Goal: Contribute content: Add original content to the website for others to see

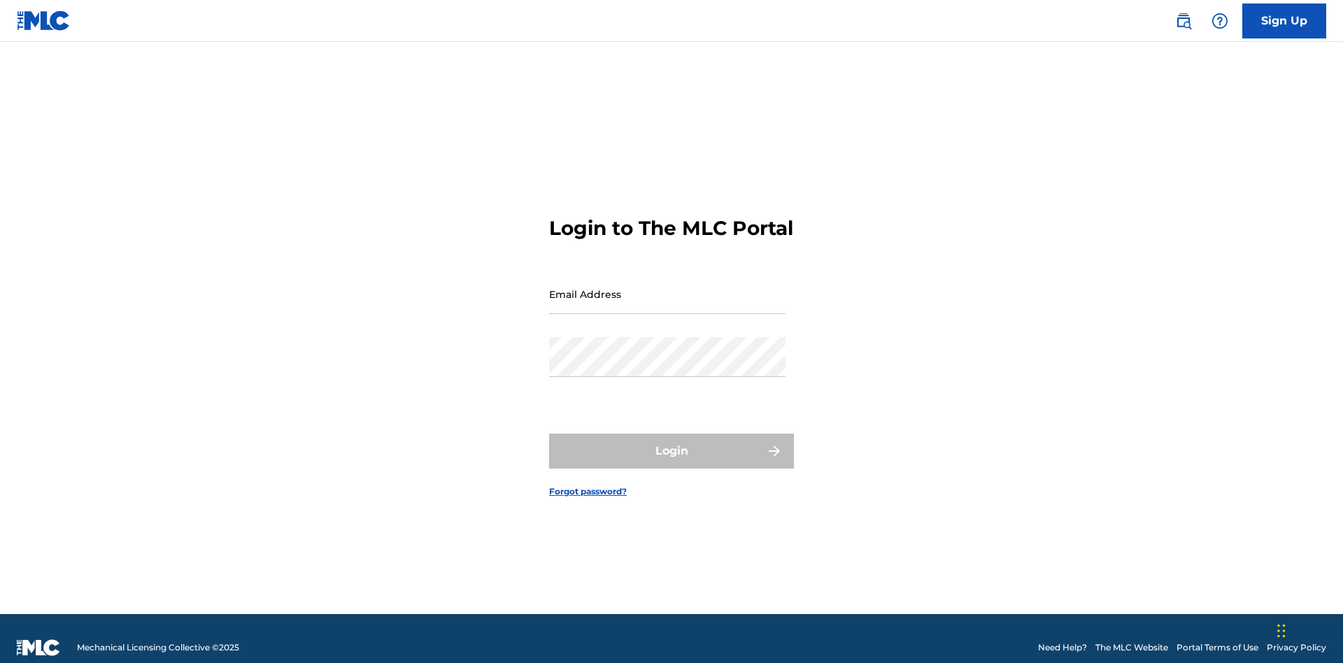
scroll to position [18, 0]
click at [667, 287] on input "Email Address" at bounding box center [667, 294] width 236 height 40
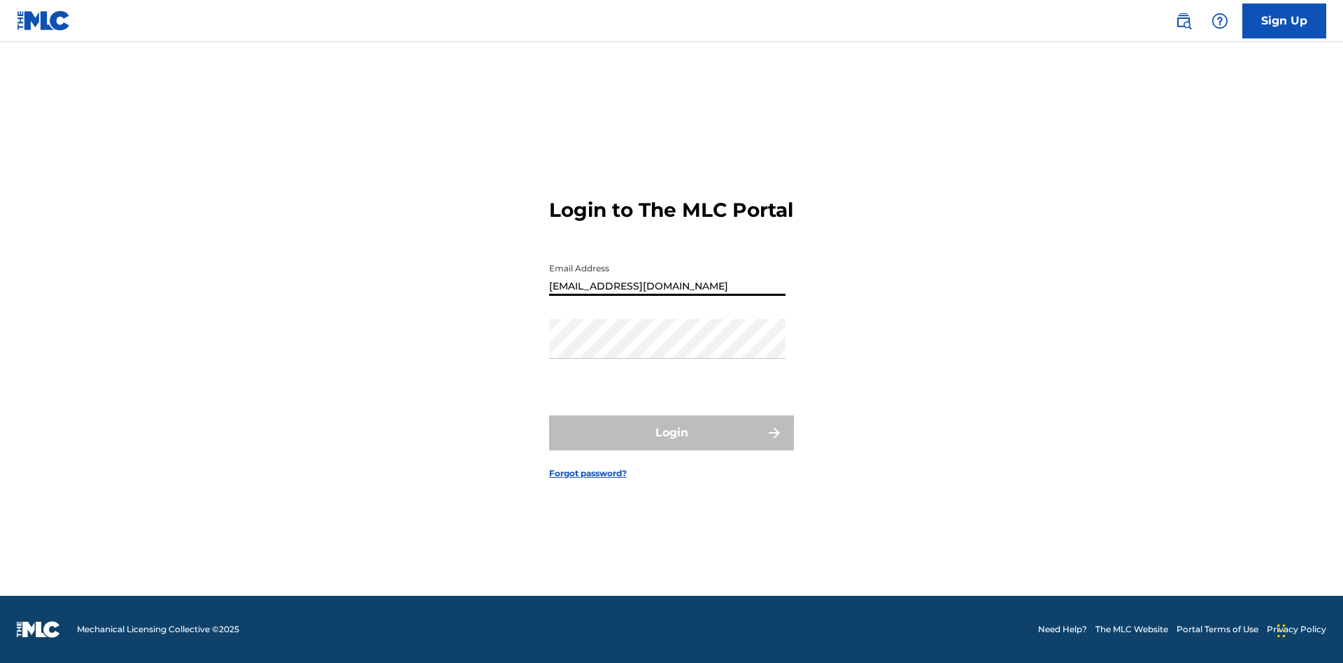
type input "[EMAIL_ADDRESS][DOMAIN_NAME]"
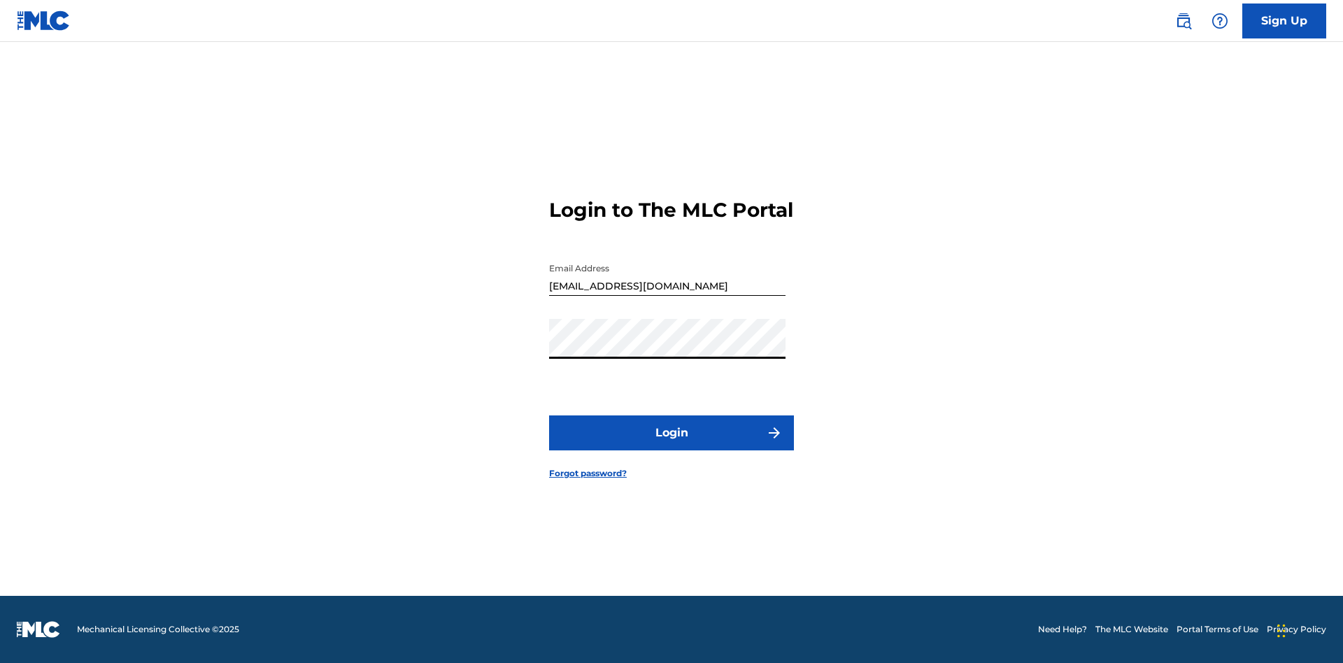
click at [671, 445] on button "Login" at bounding box center [671, 432] width 245 height 35
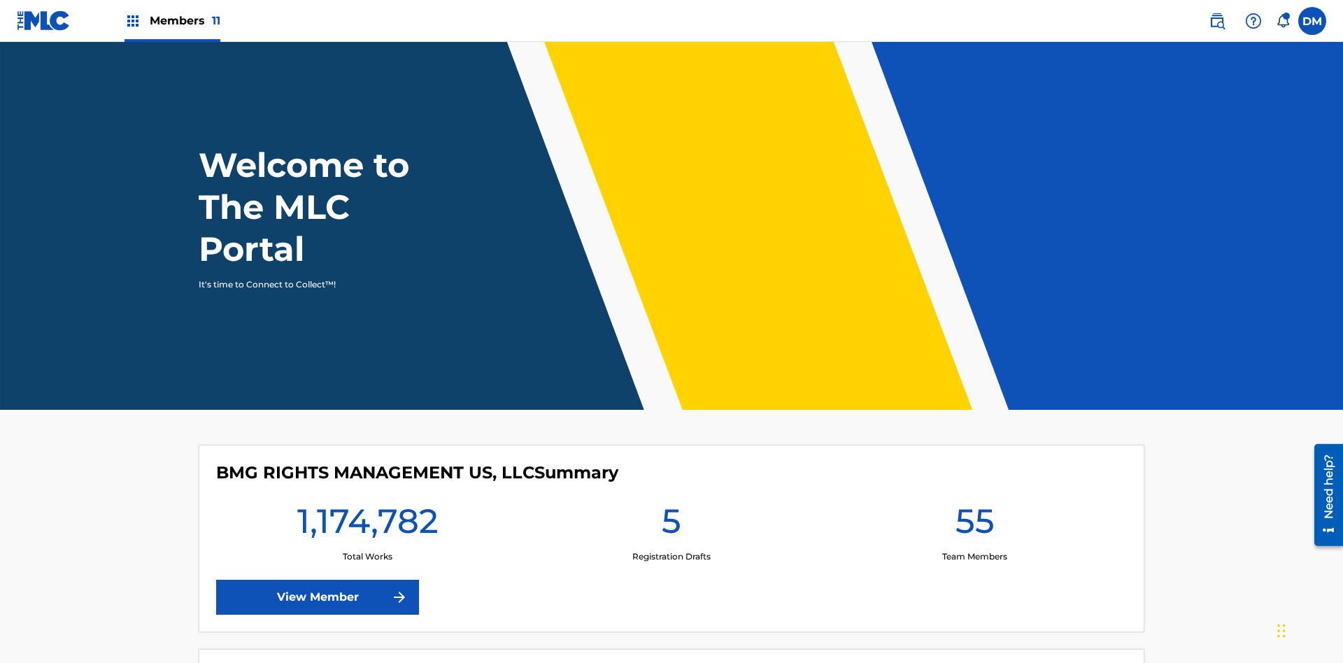
scroll to position [60, 0]
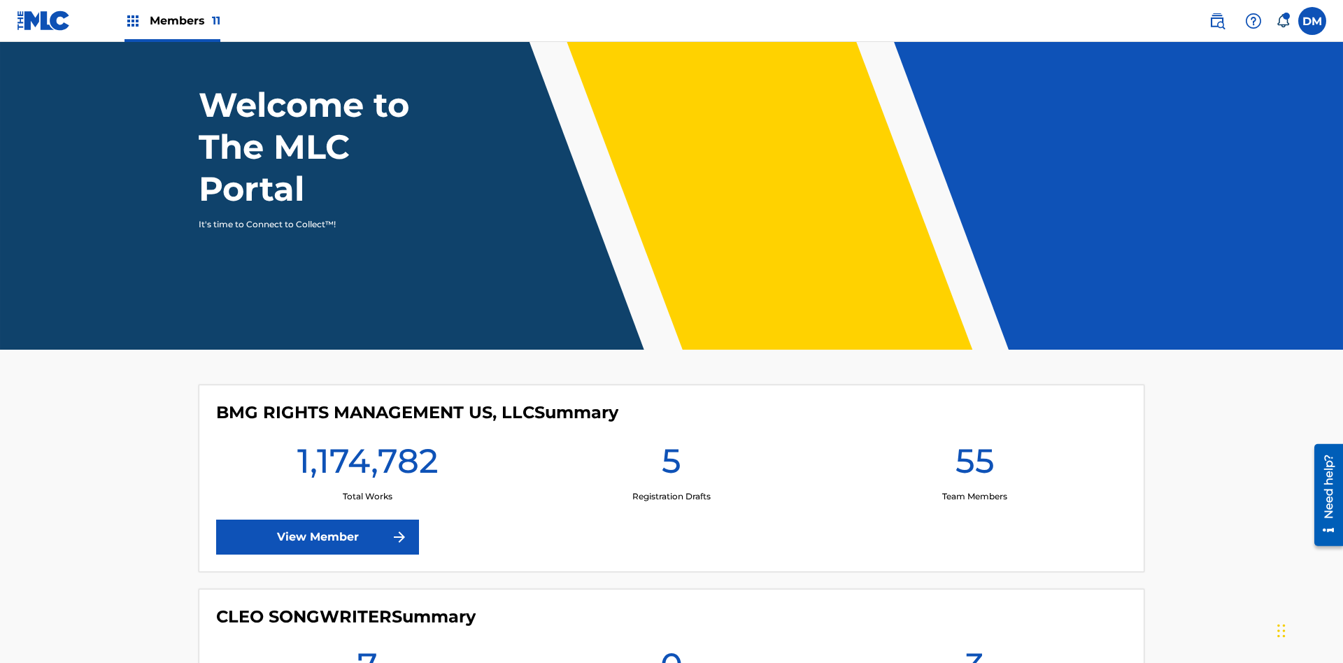
click at [172, 20] on span "Members 11" at bounding box center [185, 21] width 71 height 16
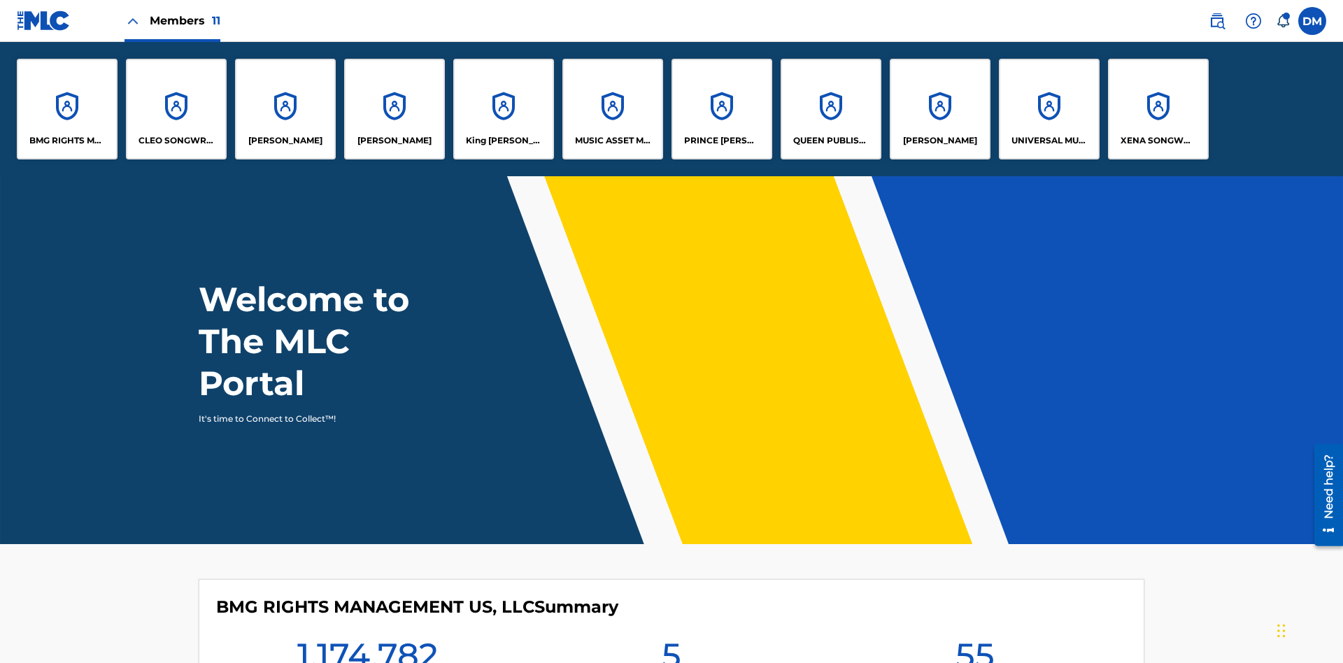
click at [1048, 141] on p "UNIVERSAL MUSIC PUB GROUP" at bounding box center [1049, 140] width 76 height 13
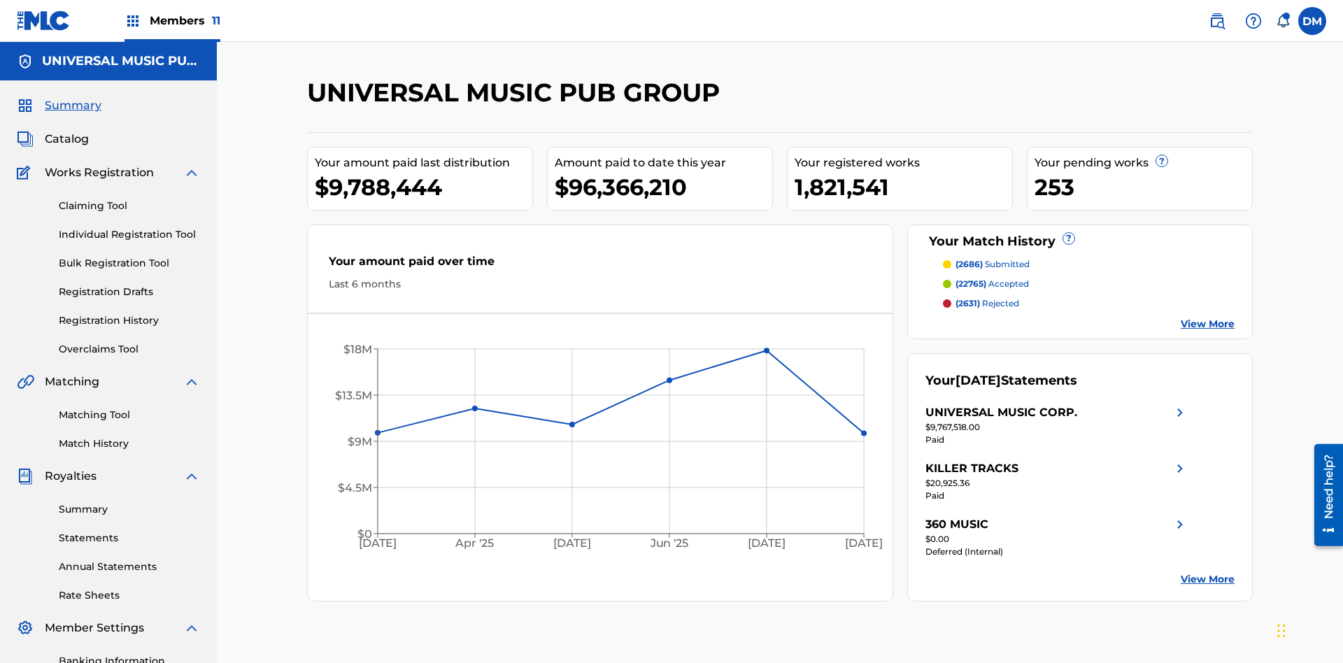
click at [129, 227] on link "Individual Registration Tool" at bounding box center [129, 234] width 141 height 15
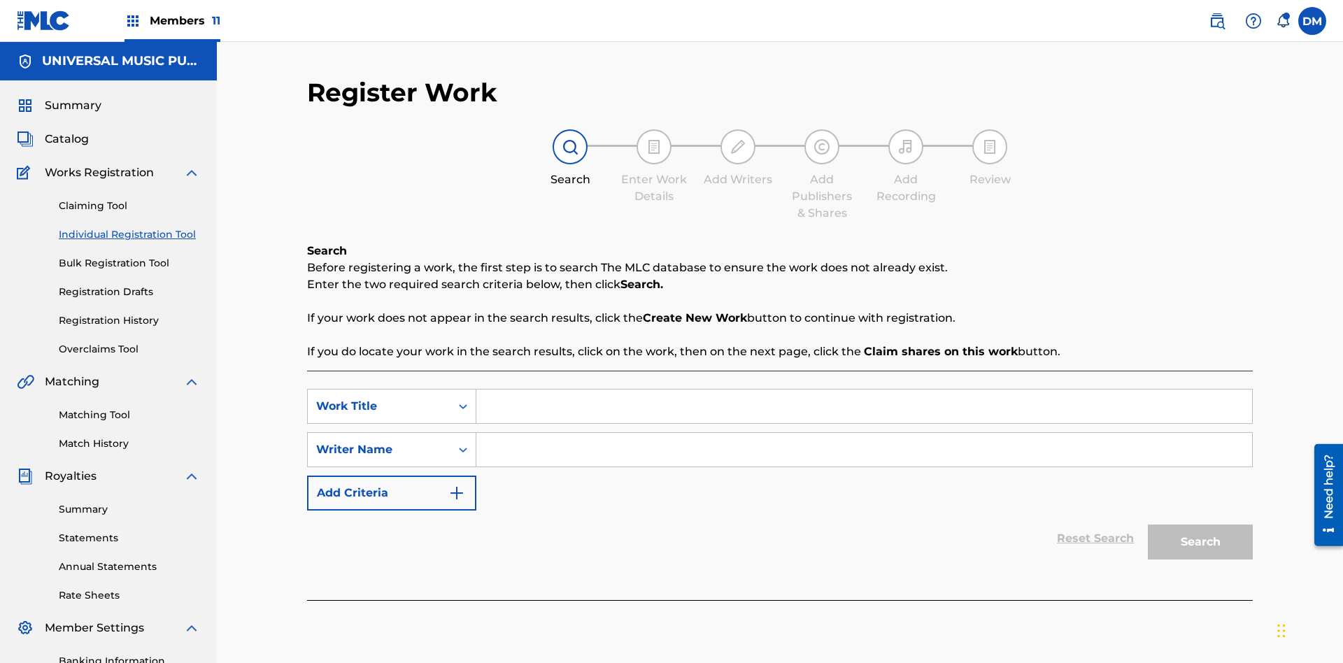
click at [864, 389] on input "Search Form" at bounding box center [863, 406] width 775 height 34
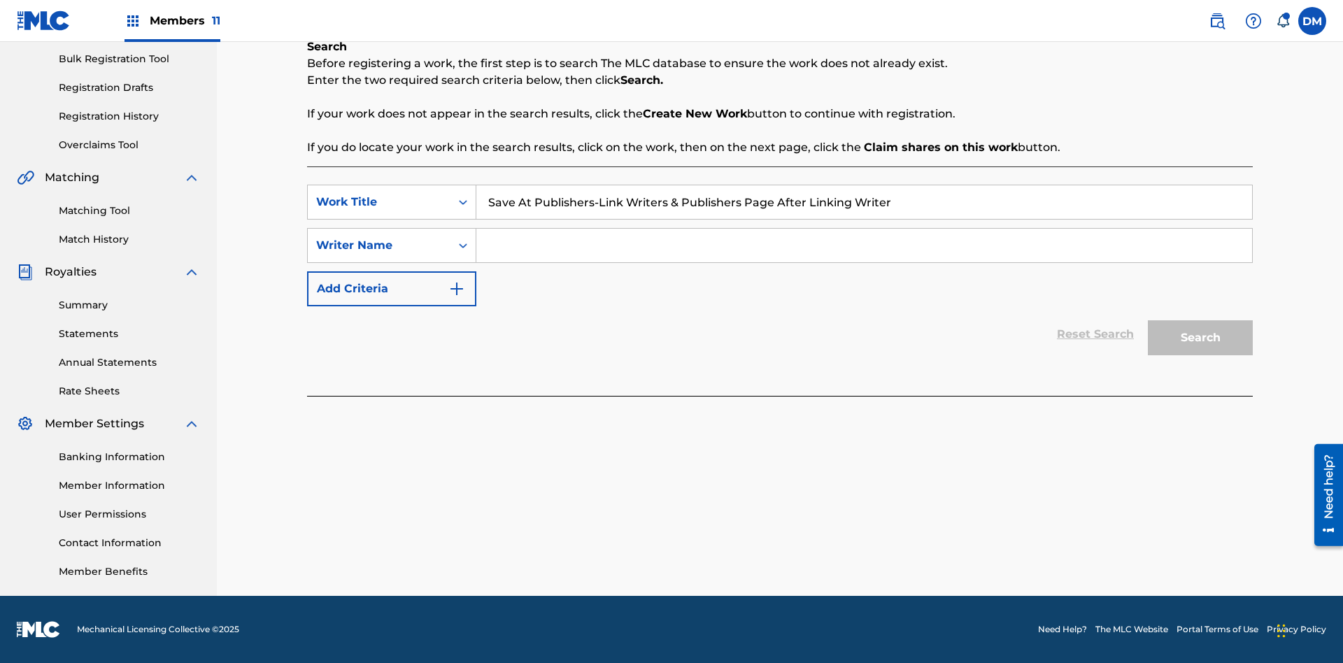
type input "Save At Publishers-Link Writers & Publishers Page After Linking Writer"
click at [864, 245] on input "Search Form" at bounding box center [863, 246] width 775 height 34
type input "QWERTYUIOP"
click at [1200, 338] on button "Search" at bounding box center [1199, 337] width 105 height 35
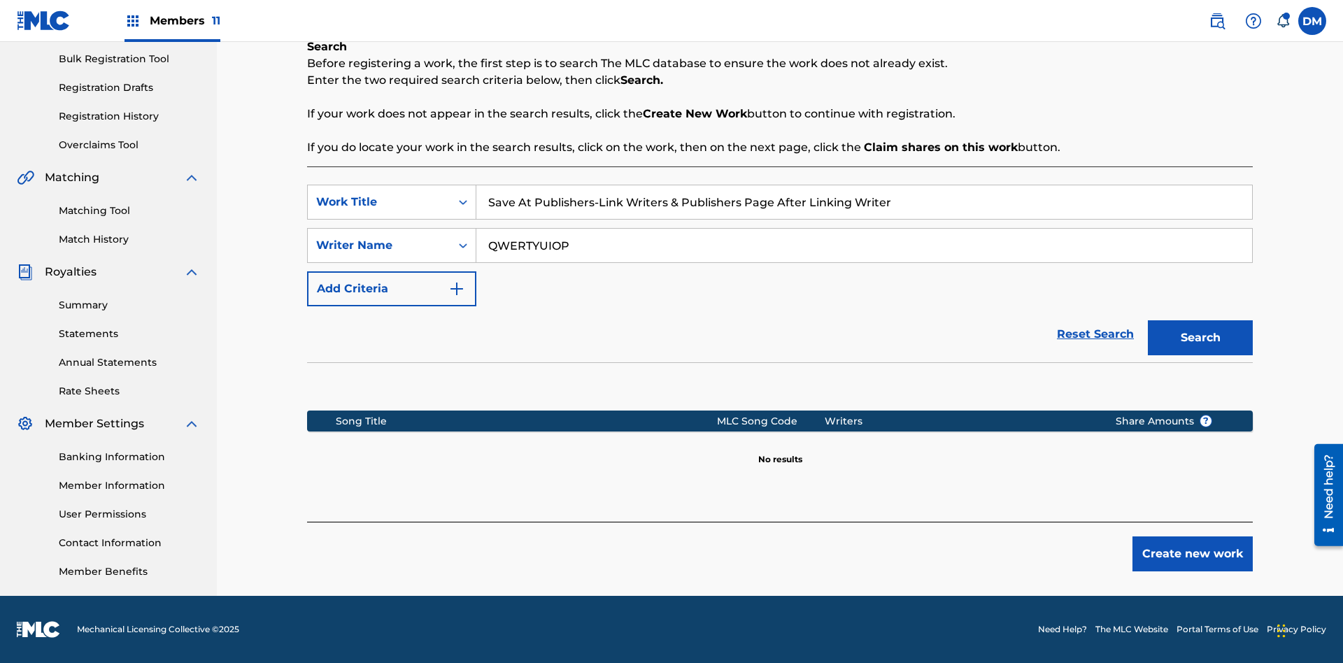
click at [1192, 554] on button "Create new work" at bounding box center [1192, 553] width 120 height 35
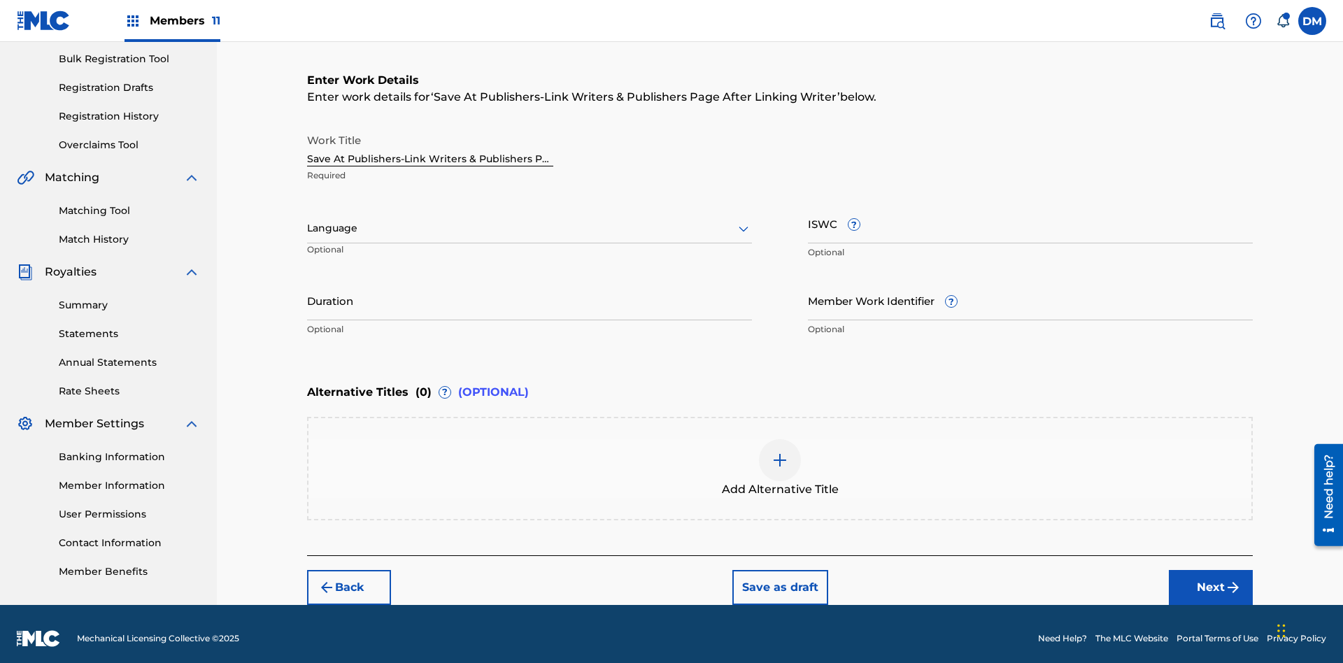
click at [529, 291] on input "Duration" at bounding box center [529, 300] width 445 height 40
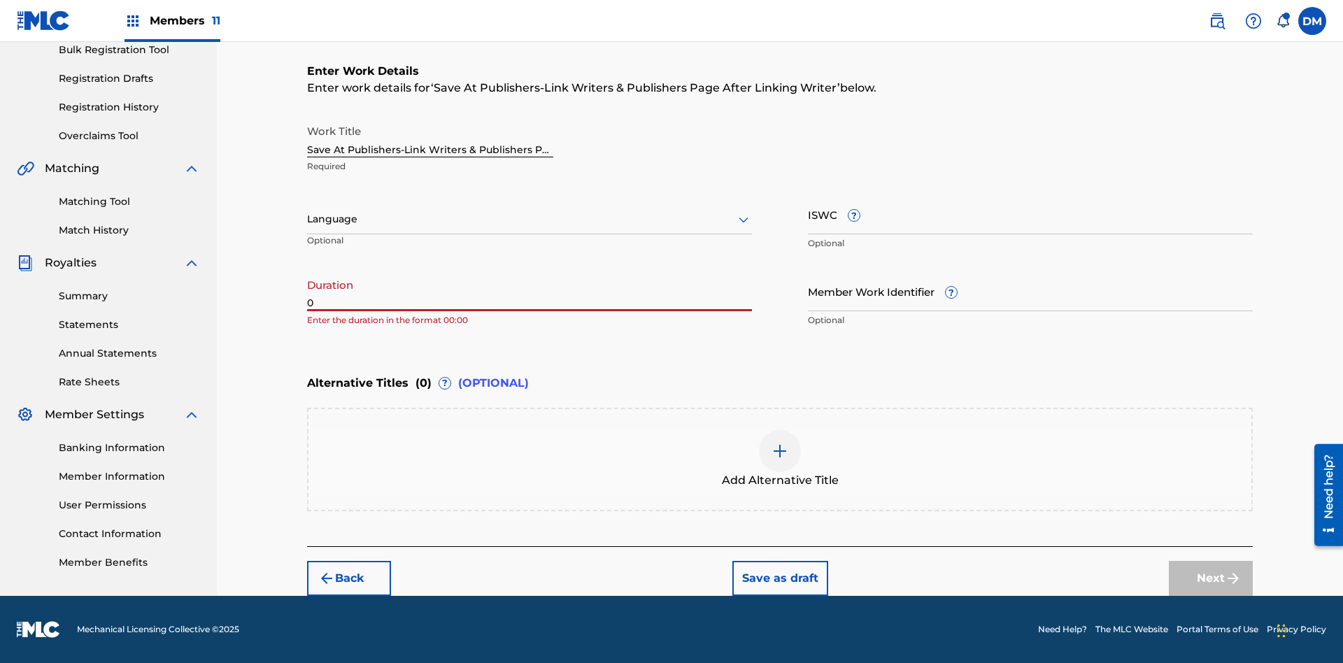
click at [529, 291] on input "0" at bounding box center [529, 291] width 445 height 40
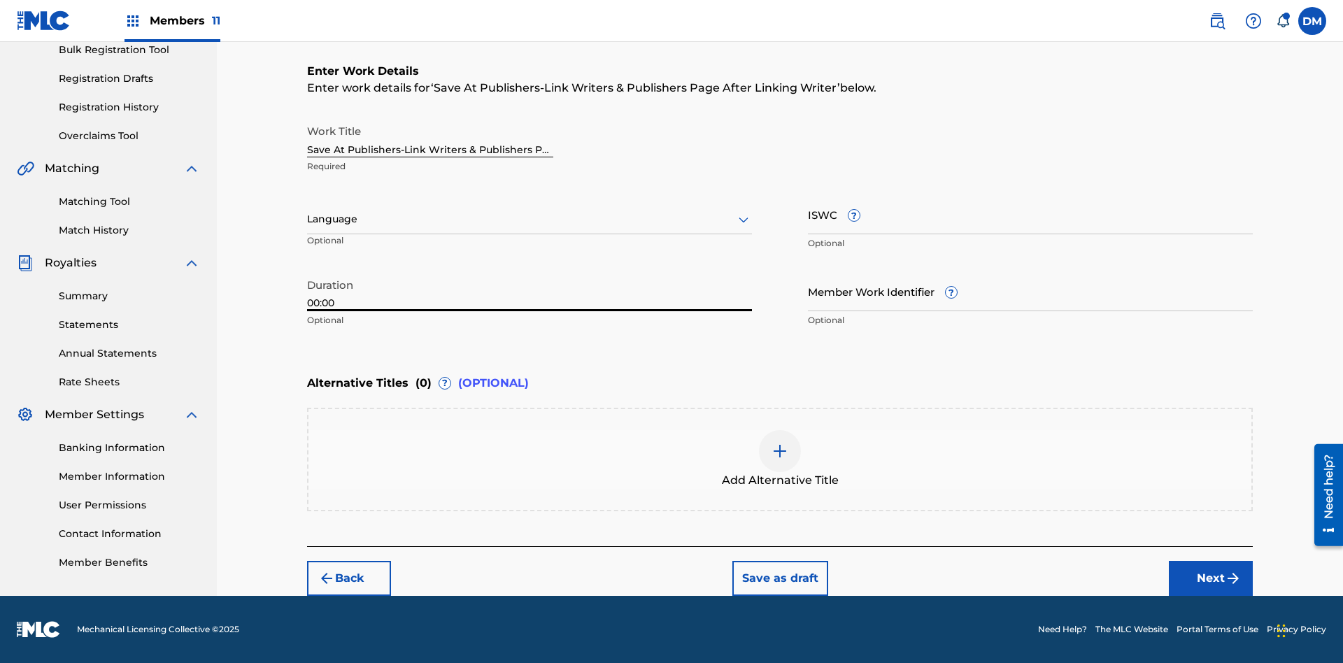
type input "00:00"
click at [743, 220] on icon at bounding box center [743, 219] width 17 height 17
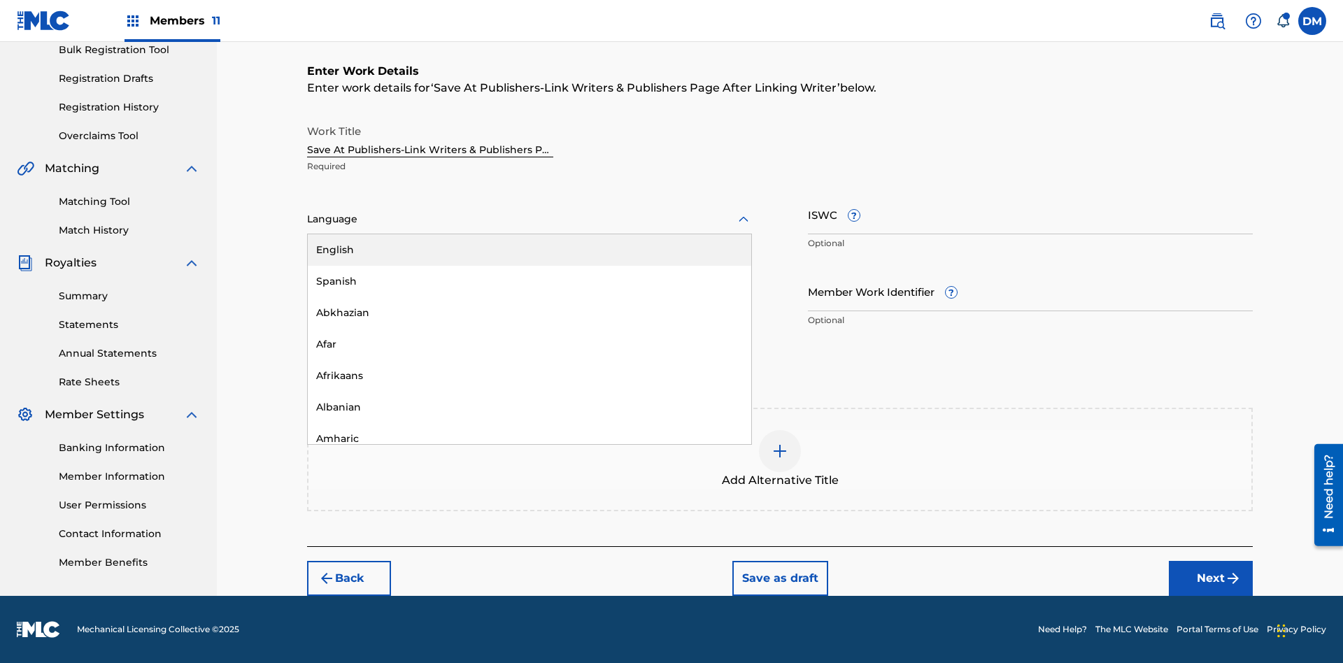
click at [529, 344] on div "Afar" at bounding box center [529, 344] width 443 height 31
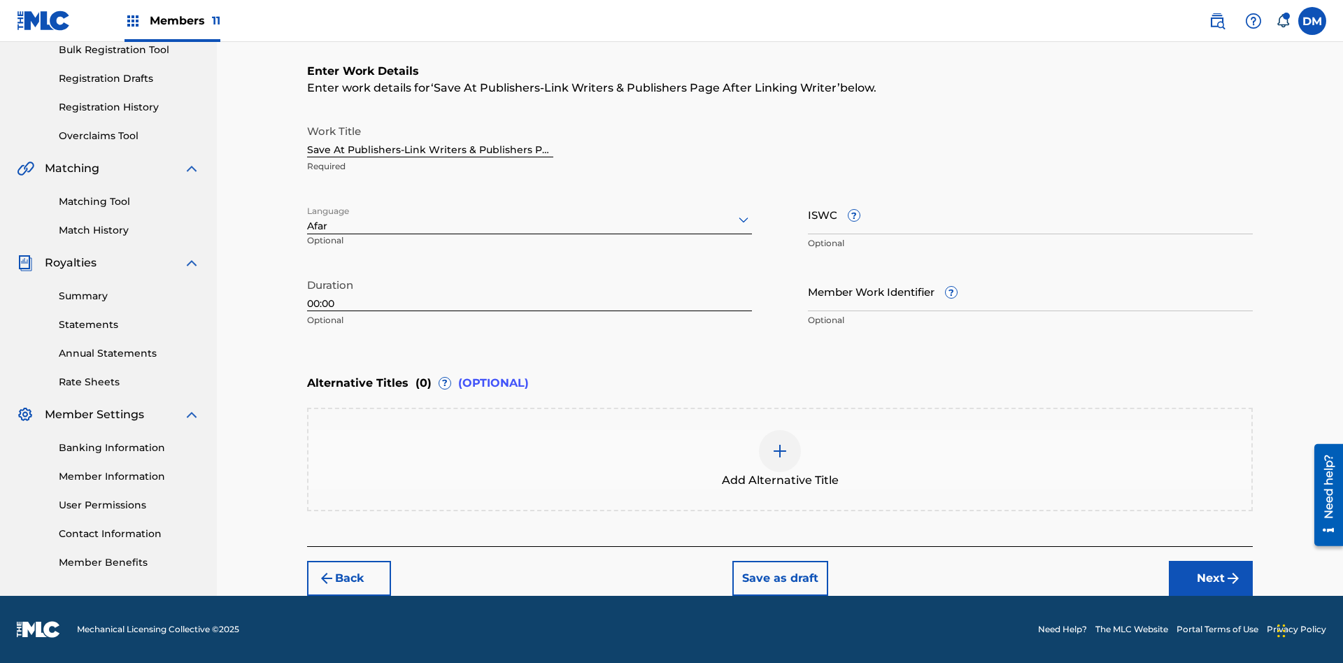
click at [1030, 291] on input "Member Work Identifier ?" at bounding box center [1030, 291] width 445 height 40
type input "[PHONE_NUMBER]"
click at [1030, 214] on input "ISWC ?" at bounding box center [1030, 214] width 445 height 40
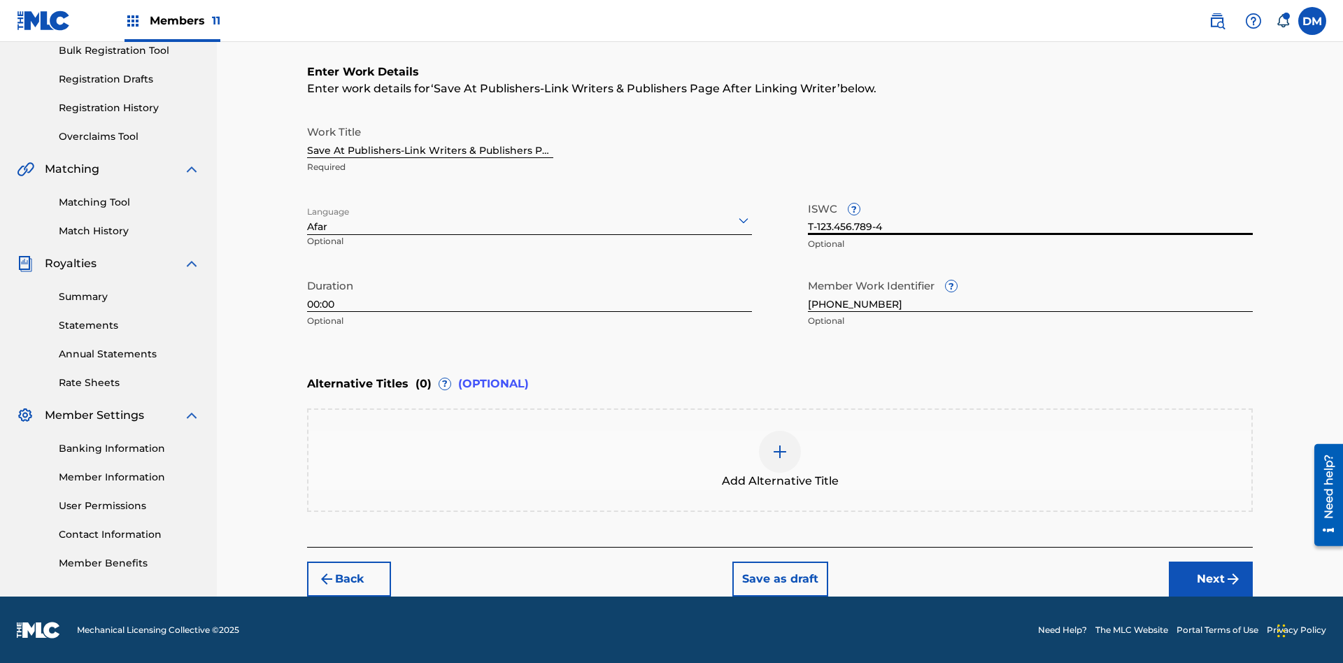
type input "T-123.456.789-4"
click at [780, 459] on img at bounding box center [779, 451] width 17 height 17
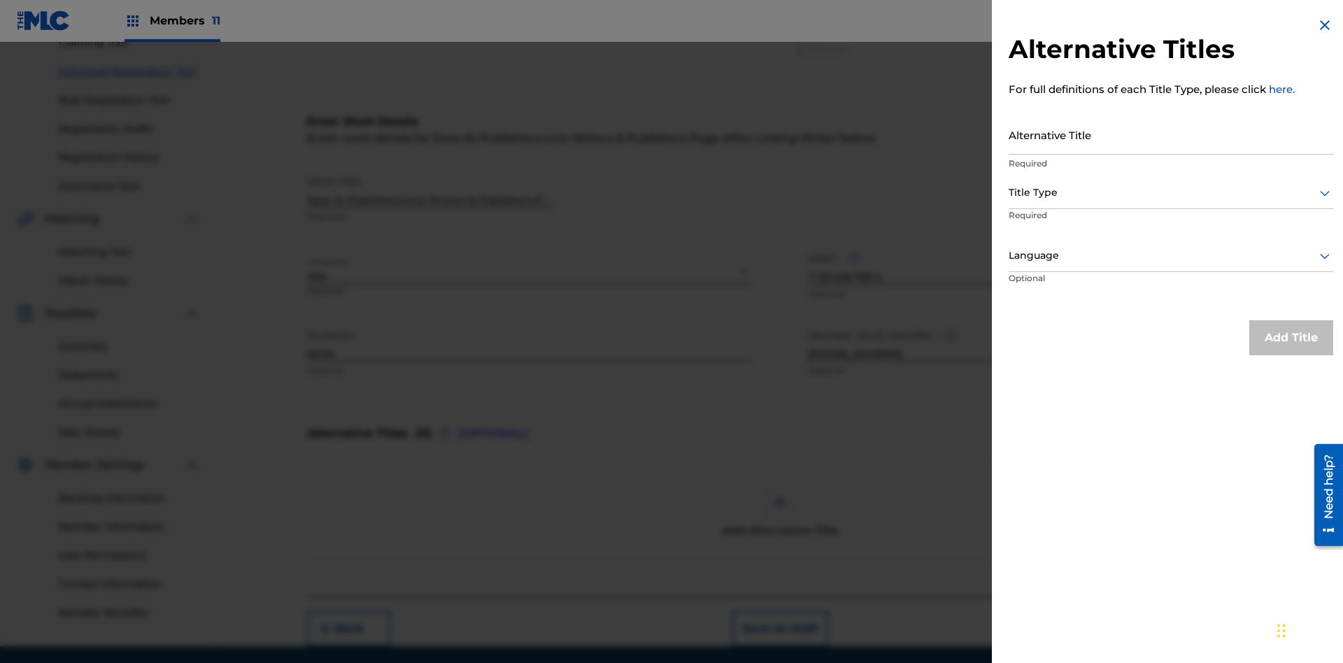
click at [1171, 134] on input "Alternative Title" at bounding box center [1170, 135] width 324 height 40
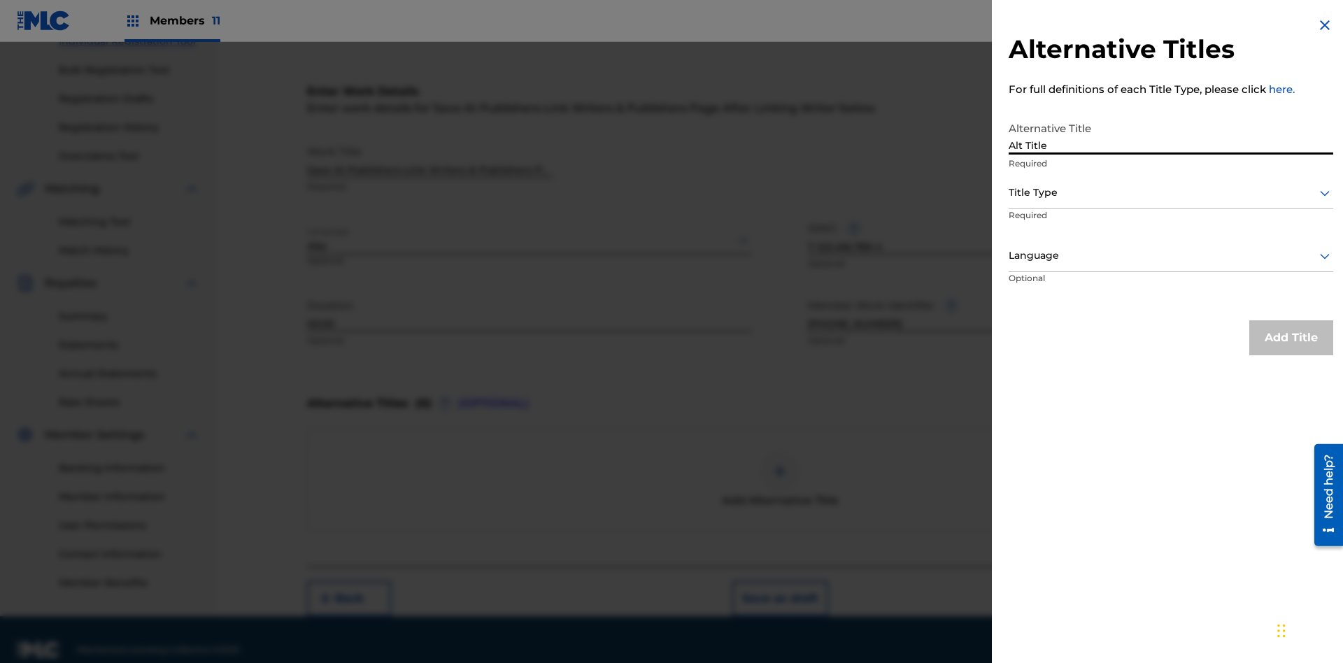
type input "Alt Title"
click at [1171, 192] on div at bounding box center [1170, 192] width 324 height 17
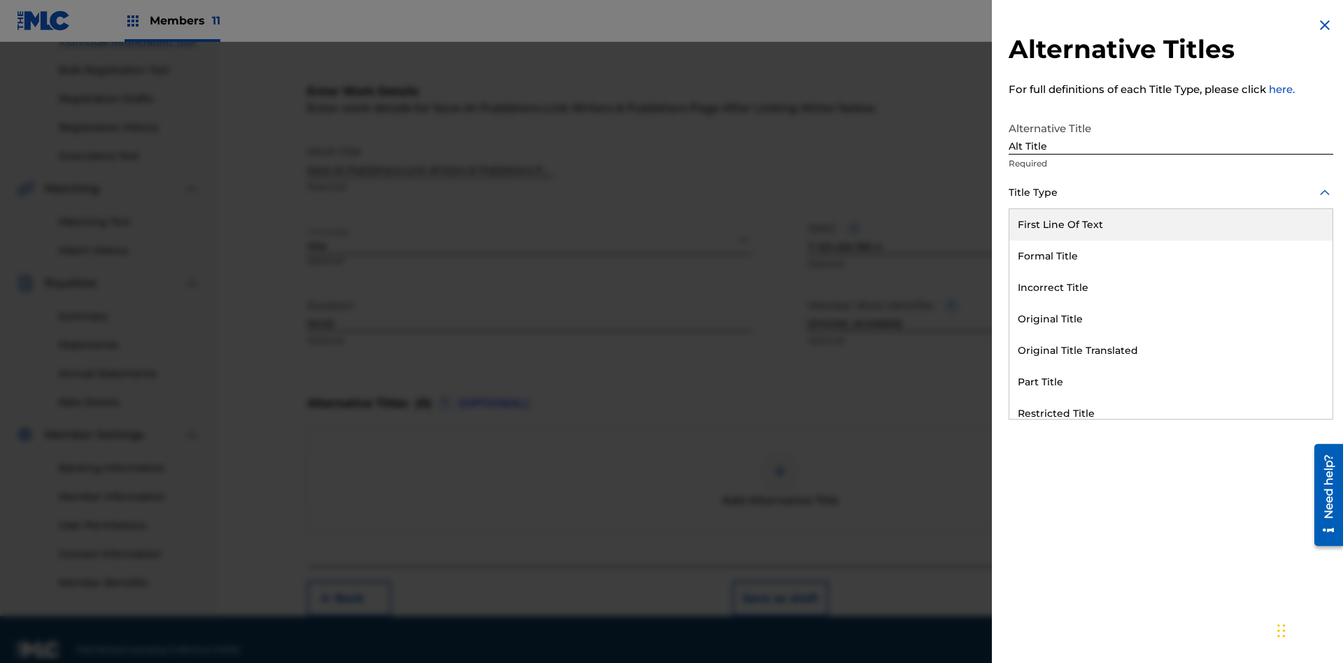
scroll to position [213, 0]
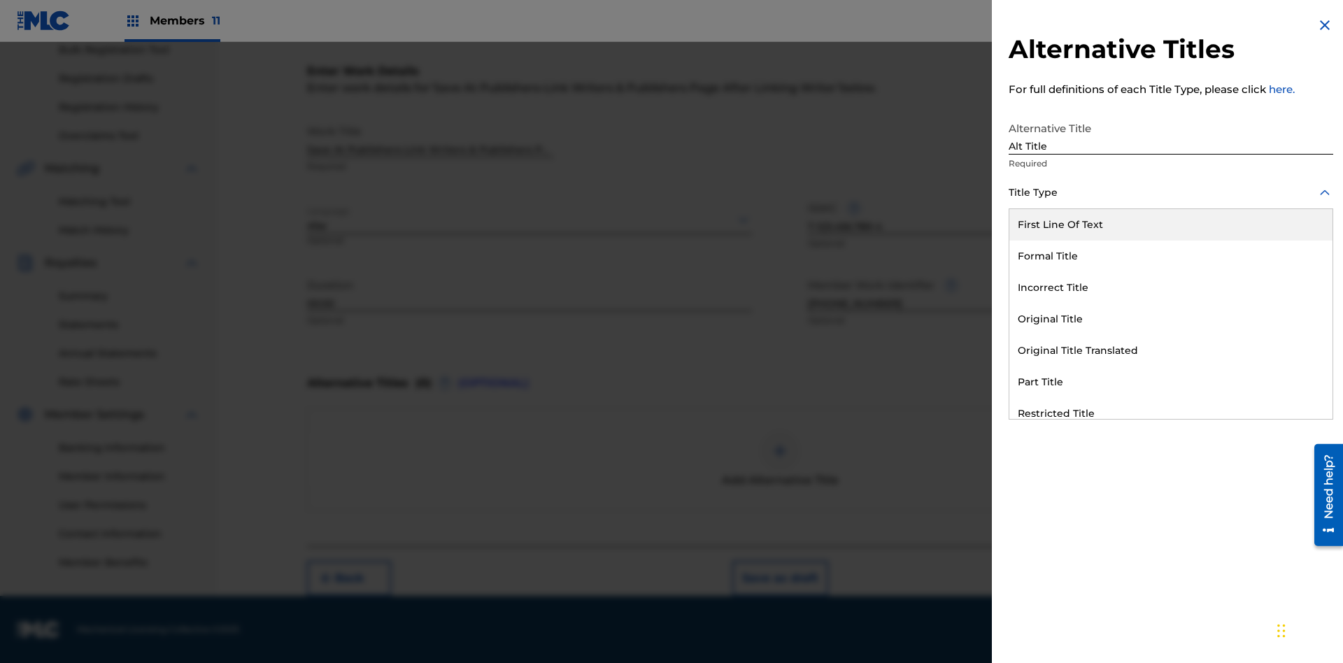
click at [1171, 319] on div "Original Title" at bounding box center [1170, 318] width 323 height 31
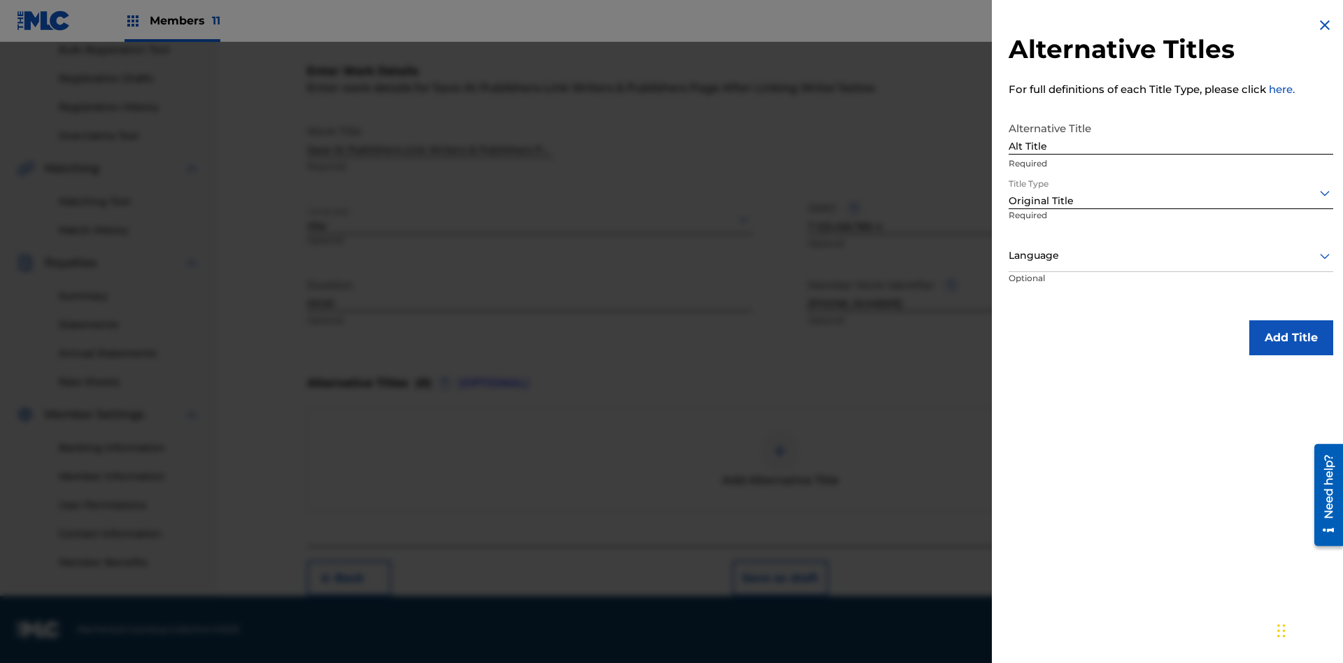
click at [1171, 255] on div at bounding box center [1170, 255] width 324 height 17
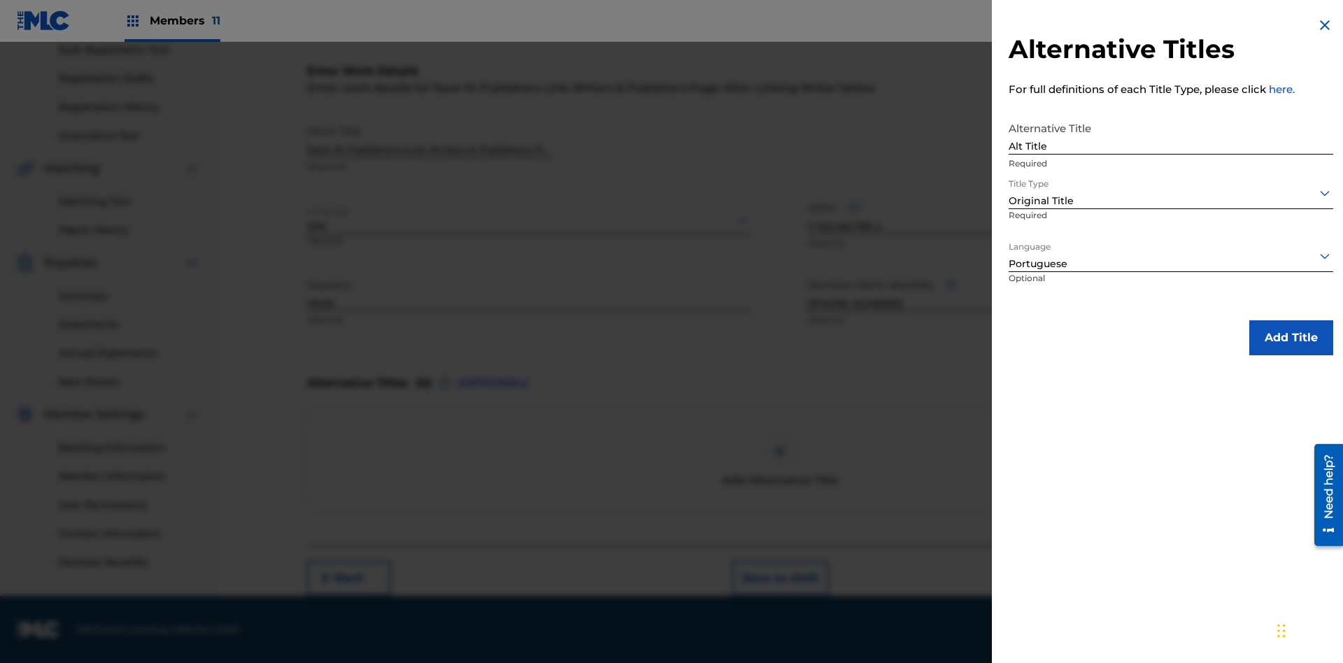
click at [1291, 337] on button "Add Title" at bounding box center [1291, 337] width 84 height 35
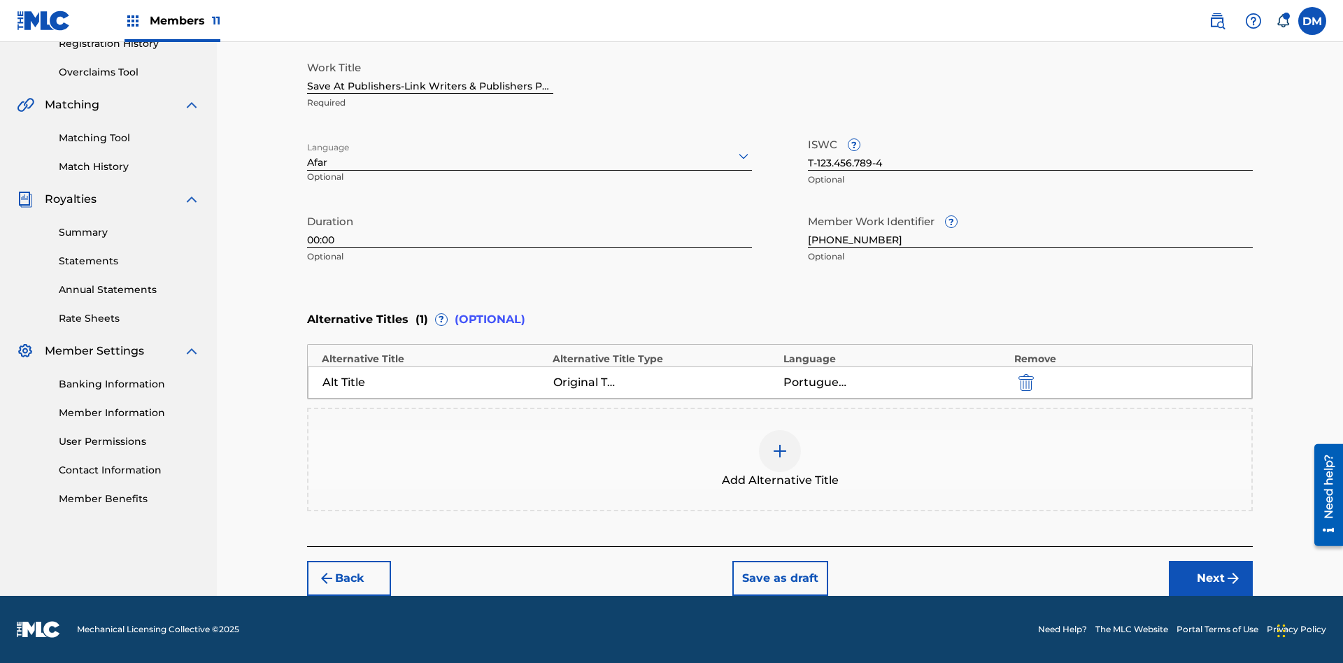
click at [1210, 578] on button "Next" at bounding box center [1210, 578] width 84 height 35
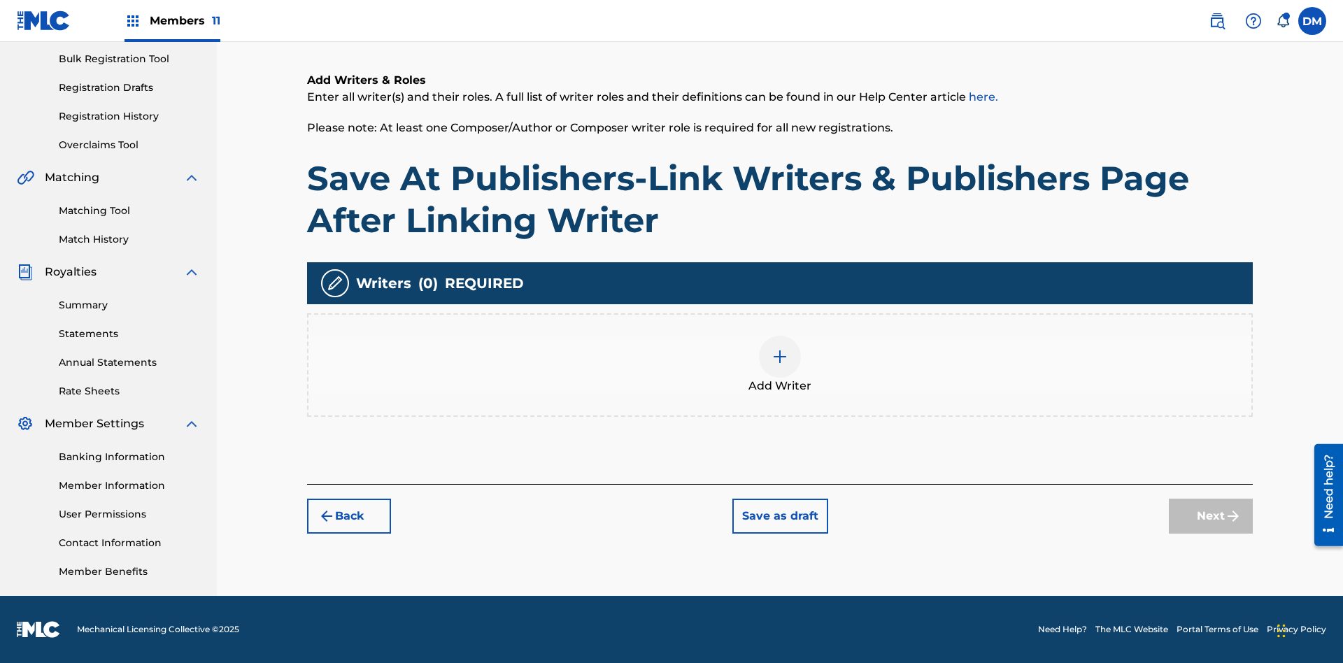
scroll to position [204, 0]
click at [780, 364] on img at bounding box center [779, 356] width 17 height 17
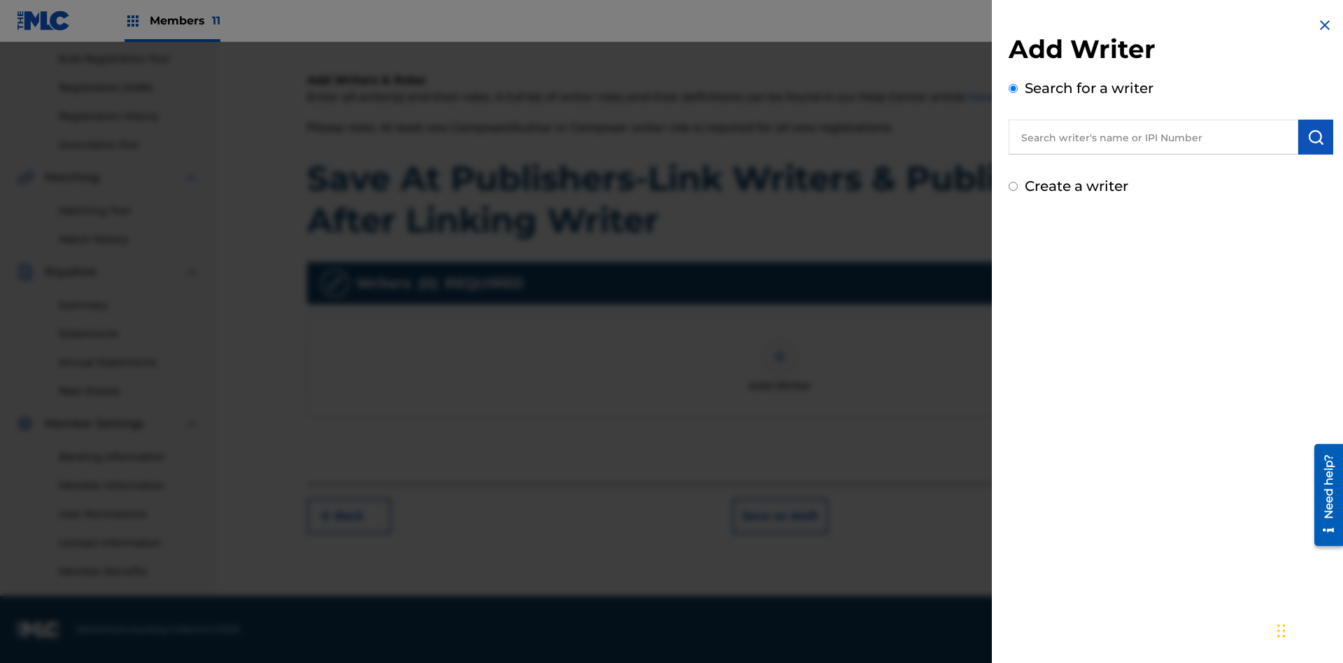
click at [1153, 137] on input "text" at bounding box center [1152, 137] width 289 height 35
type input "[PERSON_NAME]"
click at [1315, 137] on img "submit" at bounding box center [1315, 137] width 17 height 17
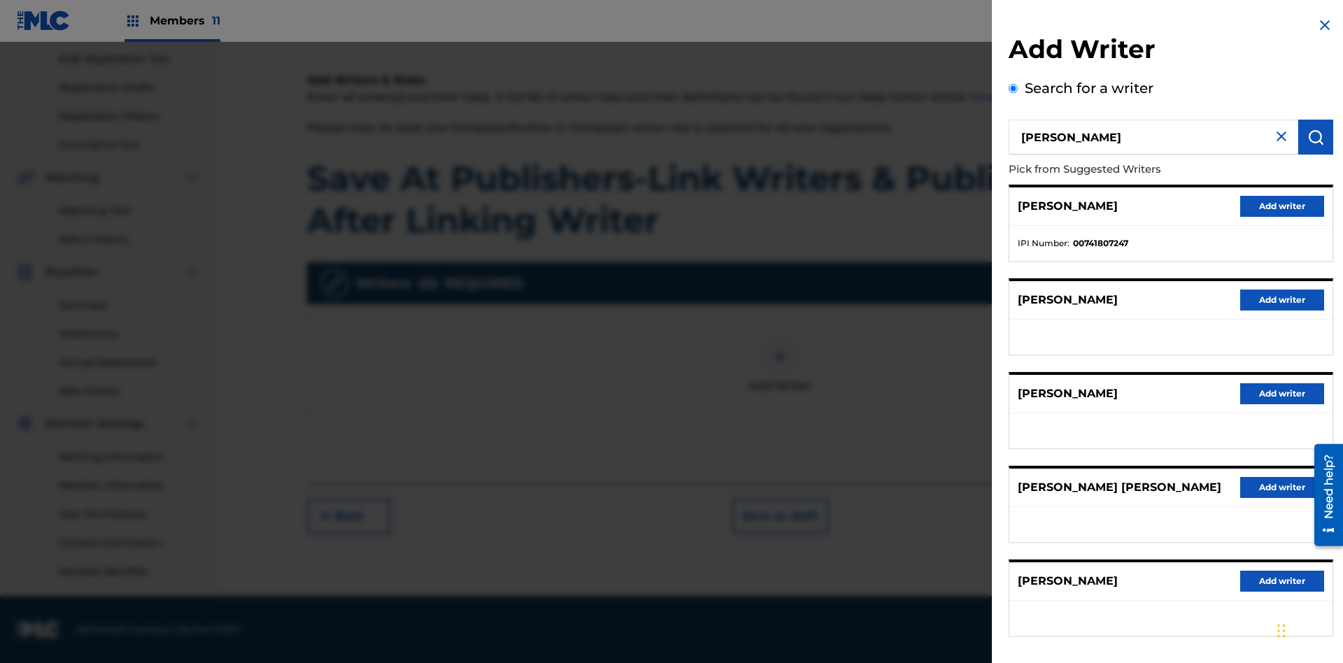
click at [1282, 206] on button "Add writer" at bounding box center [1282, 206] width 84 height 21
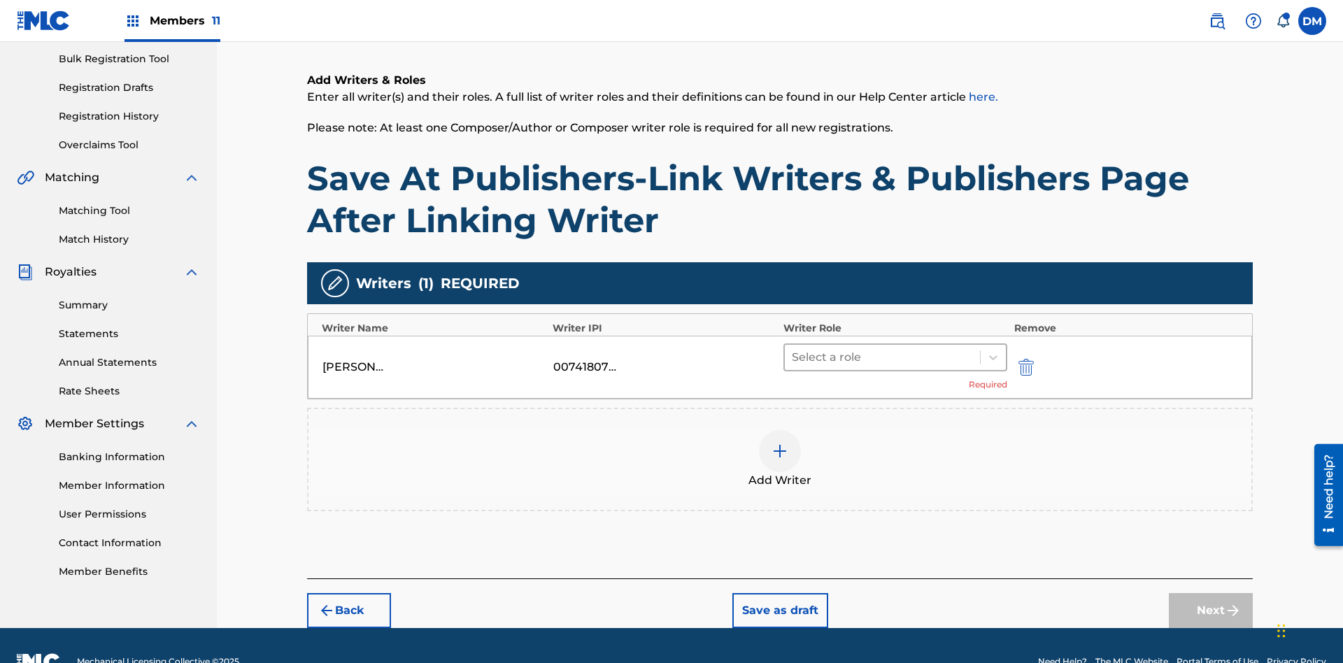
click at [793, 349] on input "text" at bounding box center [793, 357] width 3 height 17
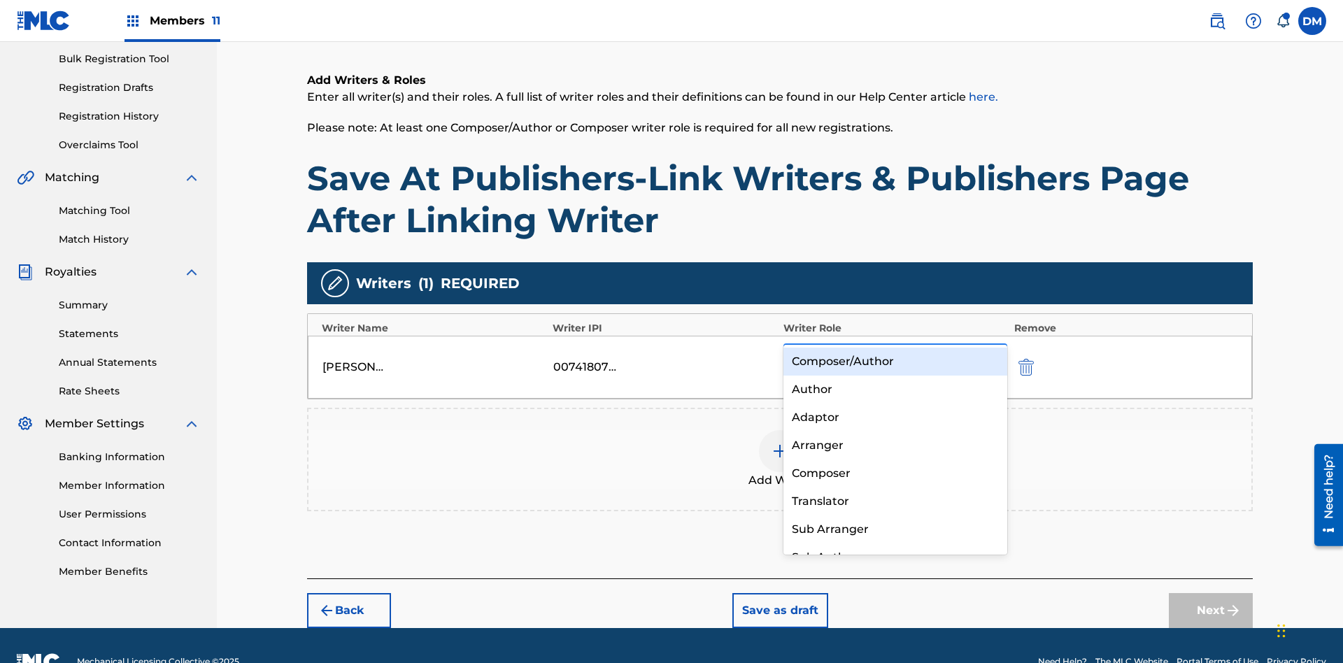
scroll to position [236, 0]
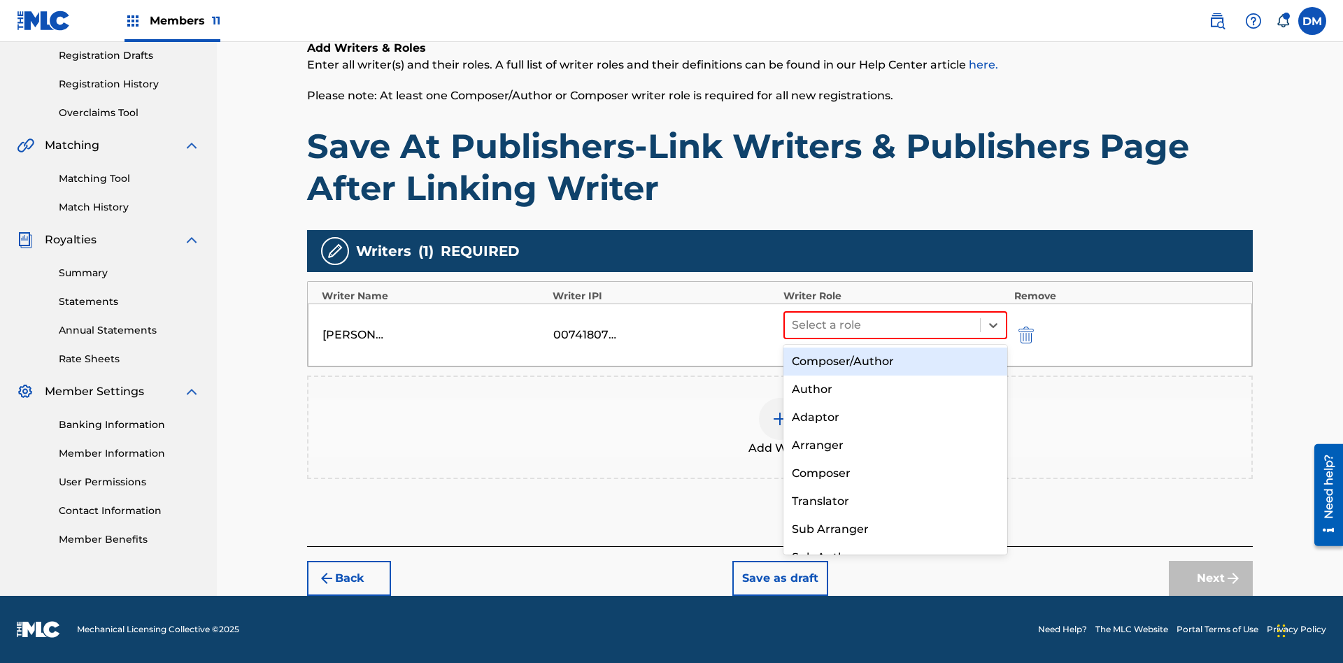
click at [894, 473] on div "Composer" at bounding box center [895, 473] width 224 height 28
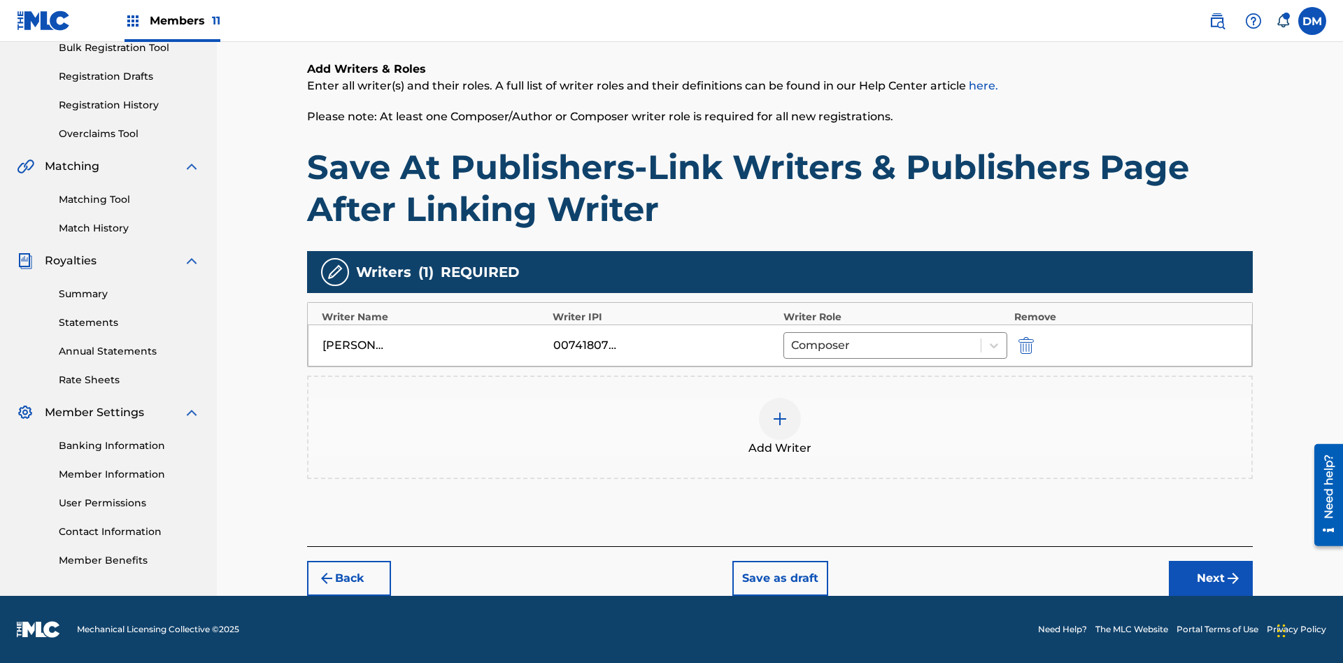
scroll to position [215, 0]
click at [1210, 578] on button "Next" at bounding box center [1210, 578] width 84 height 35
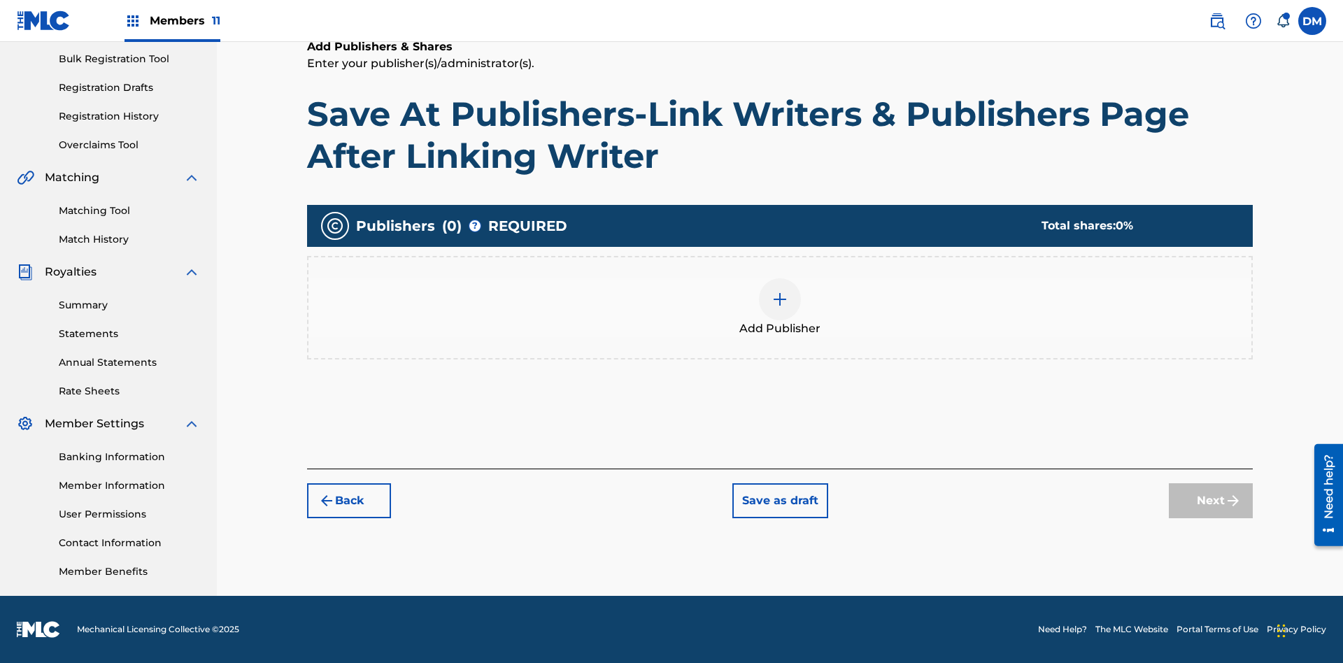
click at [780, 299] on img at bounding box center [779, 299] width 17 height 17
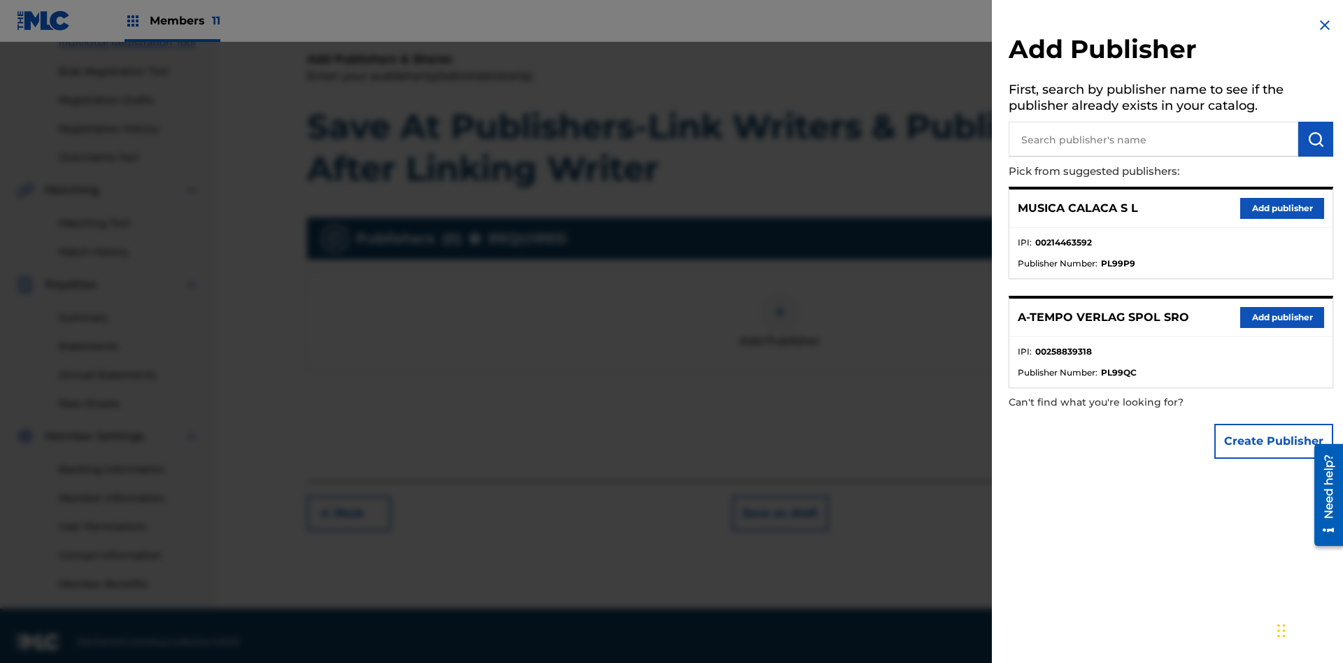
click at [1153, 139] on input "text" at bounding box center [1152, 139] width 289 height 35
type input "Test2025.08.26.04.40.36"
click at [1315, 139] on img "submit" at bounding box center [1315, 139] width 17 height 17
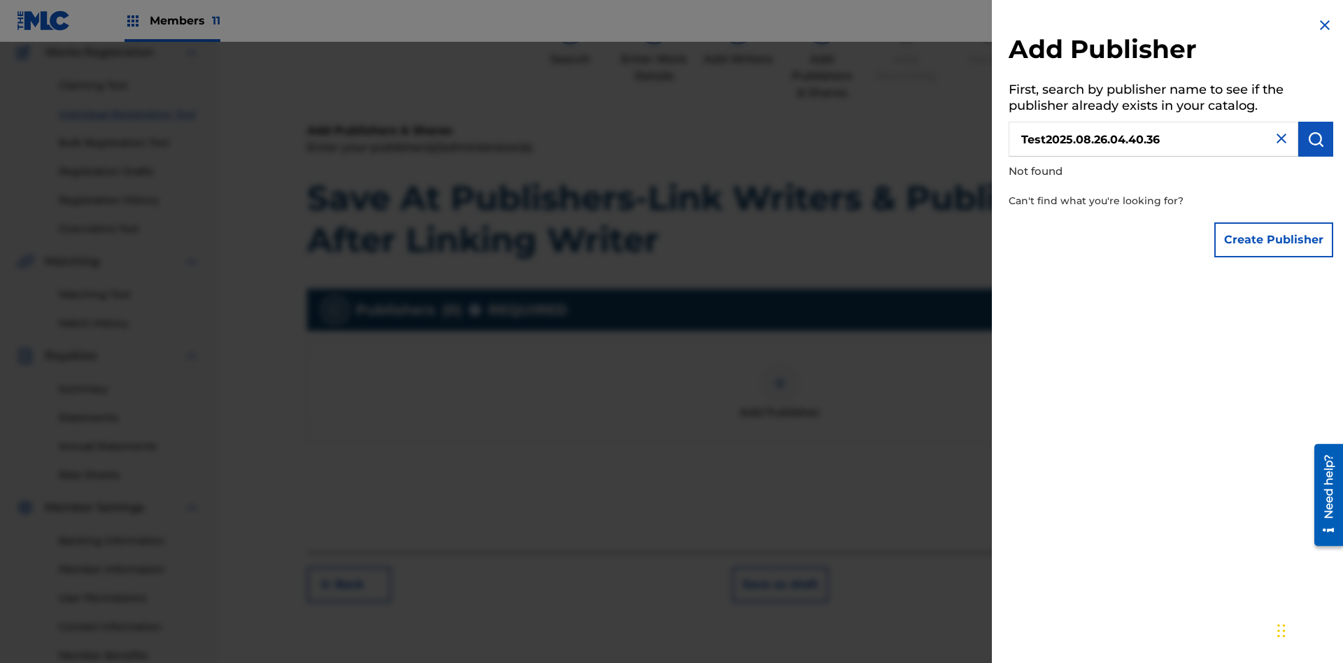
click at [1274, 239] on button "Create Publisher" at bounding box center [1273, 239] width 119 height 35
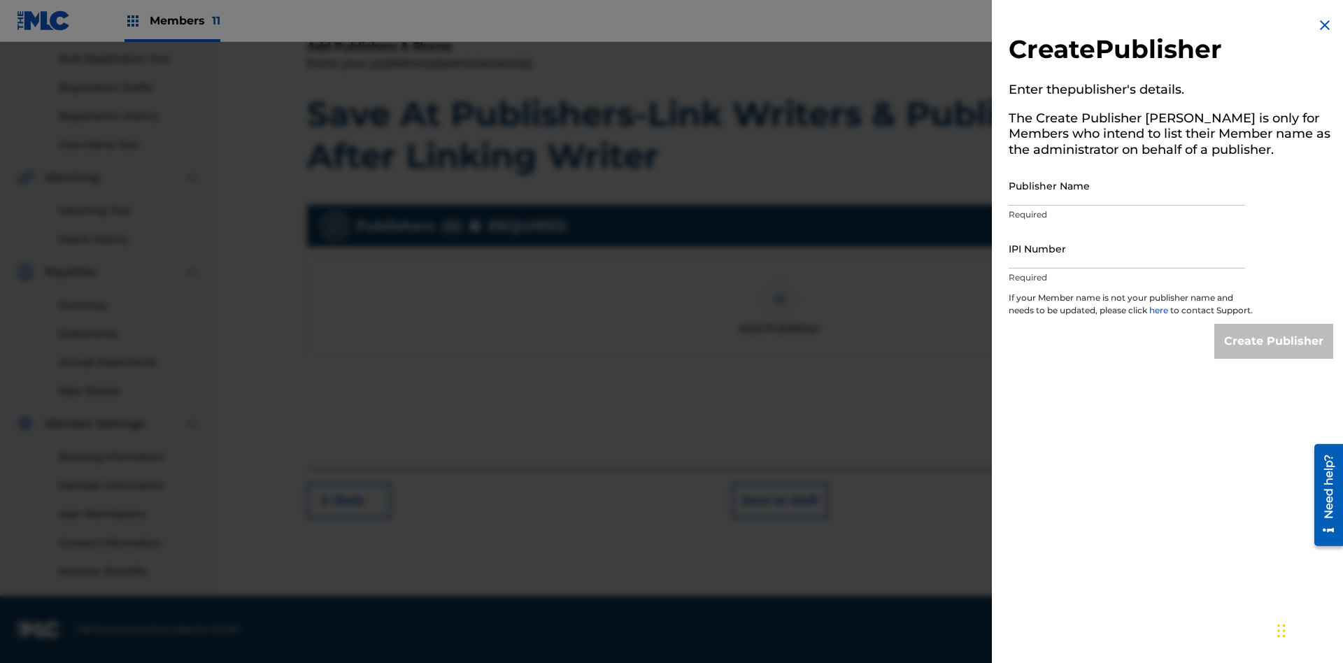
click at [1126, 185] on input "Publisher Name" at bounding box center [1126, 186] width 236 height 40
type input "Test2025.08.26.04.40.40"
click at [1126, 248] on input "IPI Number" at bounding box center [1126, 249] width 236 height 40
type input "00595839777"
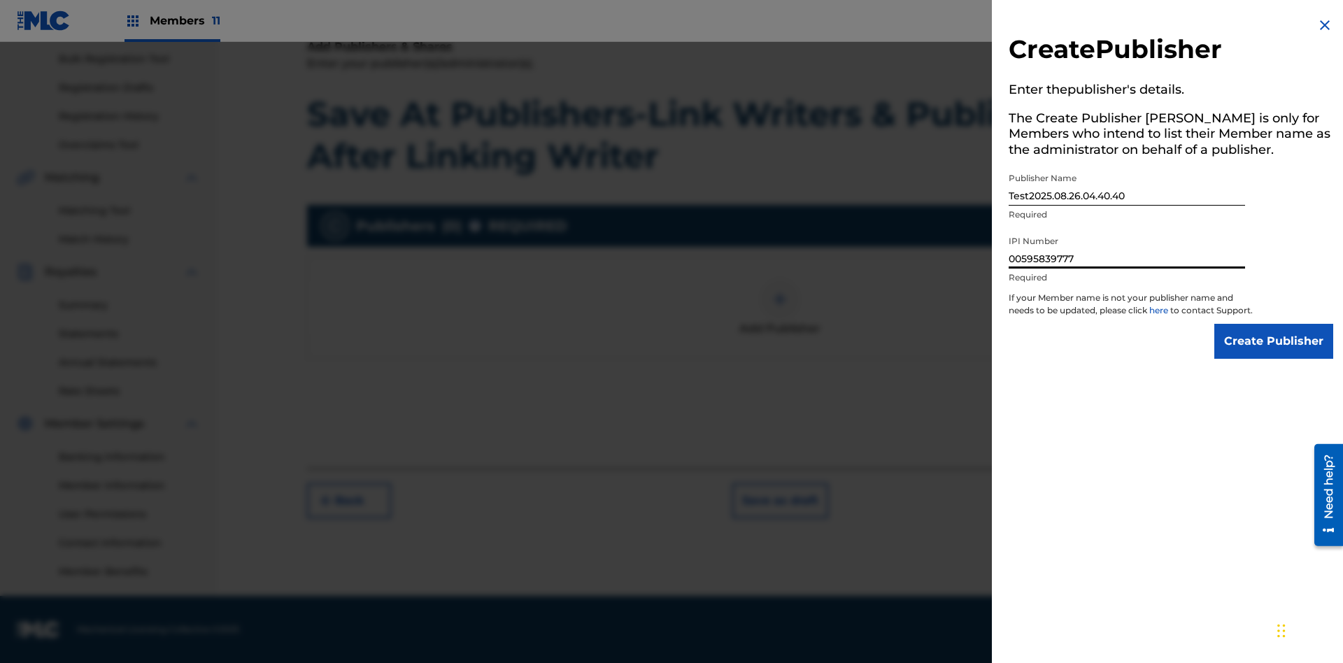
click at [1274, 354] on input "Create Publisher" at bounding box center [1273, 341] width 119 height 35
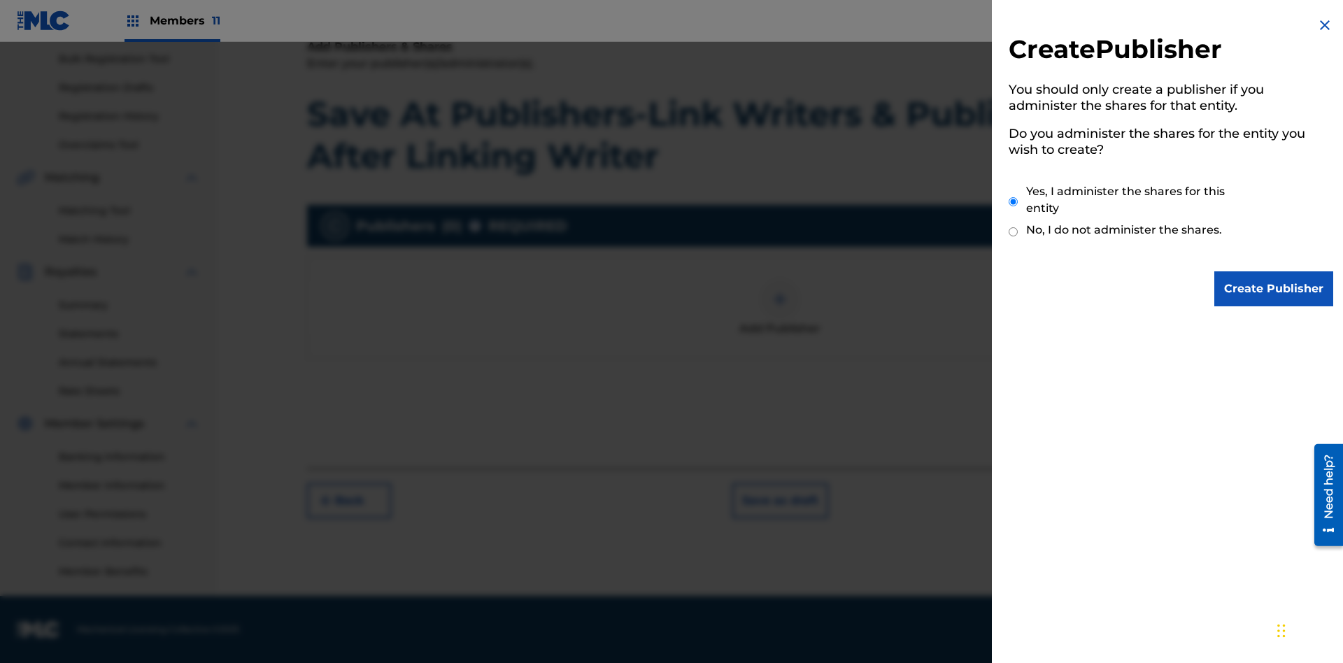
click at [1013, 201] on input "Yes, I administer the shares for this entity" at bounding box center [1012, 202] width 9 height 30
click at [1274, 289] on input "Create Publisher" at bounding box center [1273, 288] width 119 height 35
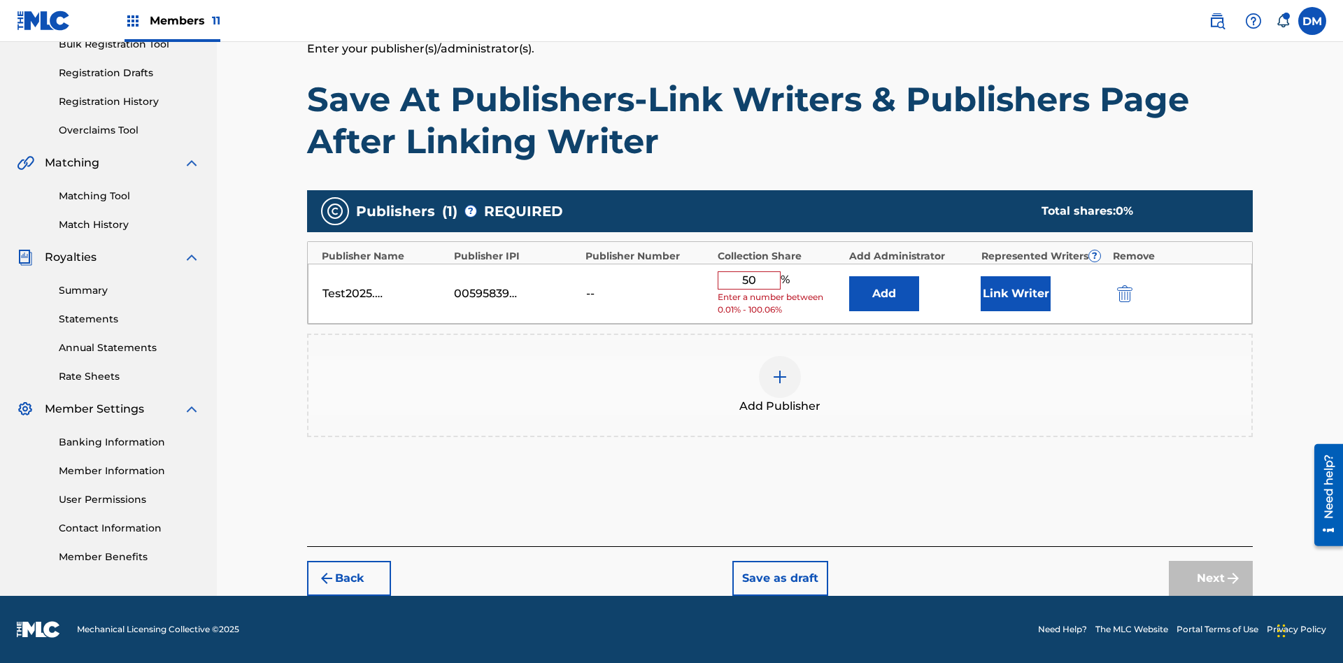
scroll to position [208, 0]
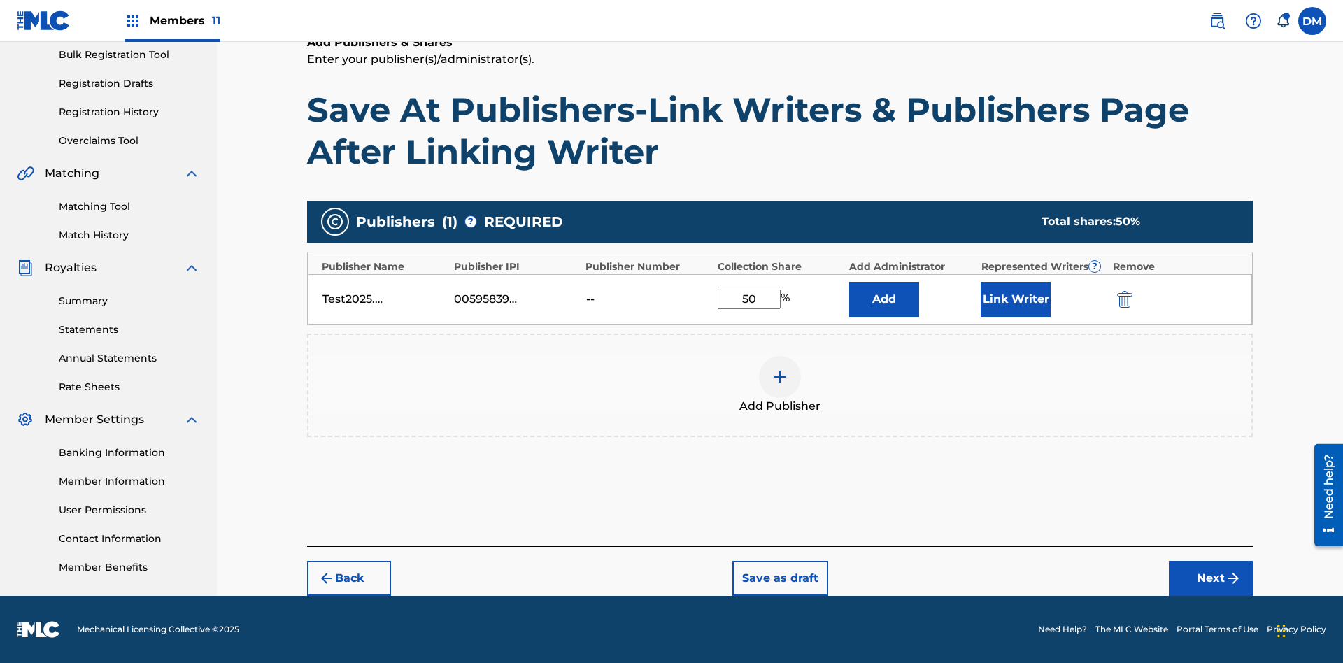
type input "50"
click at [1015, 299] on button "Link Writer" at bounding box center [1015, 299] width 70 height 35
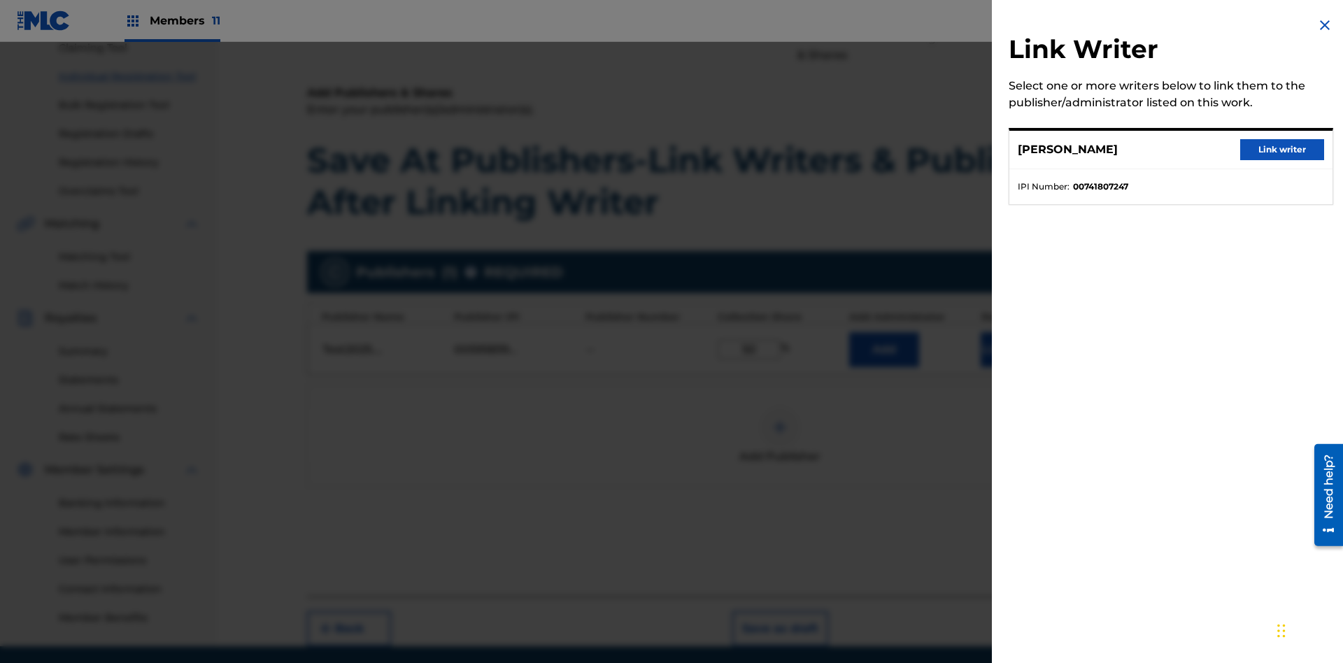
click at [1282, 150] on button "Link writer" at bounding box center [1282, 149] width 84 height 21
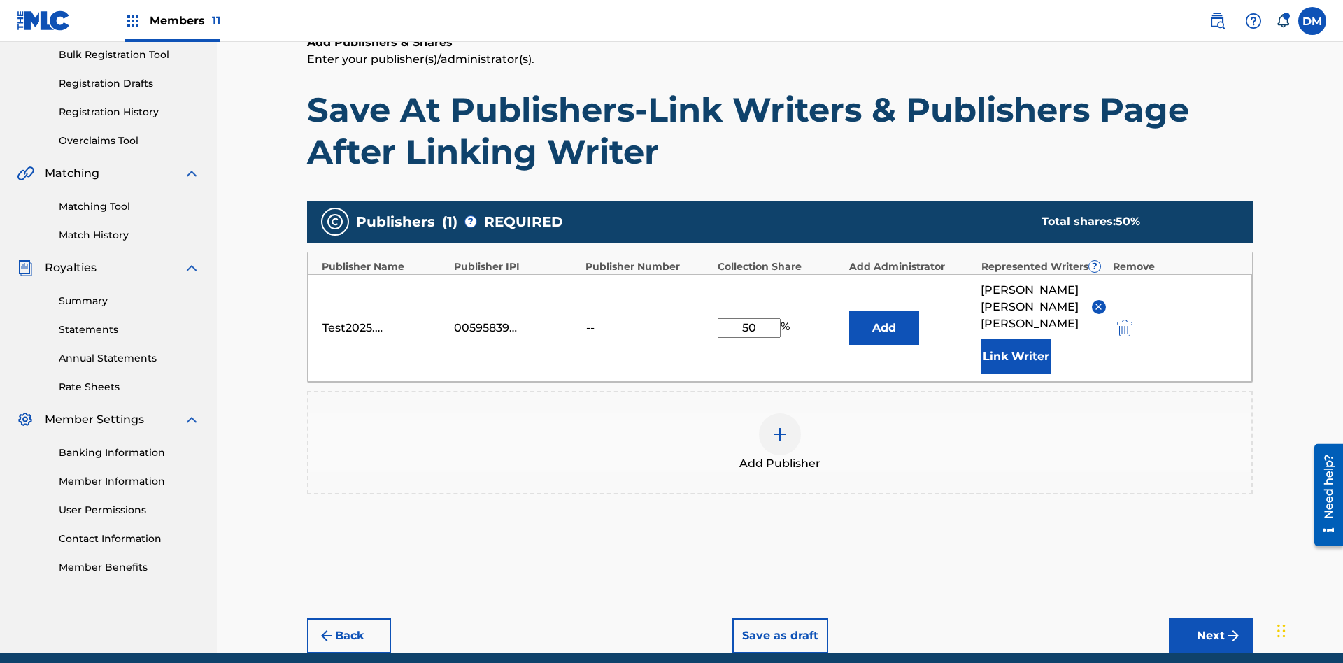
click at [1015, 339] on button "Link Writer" at bounding box center [1015, 356] width 70 height 35
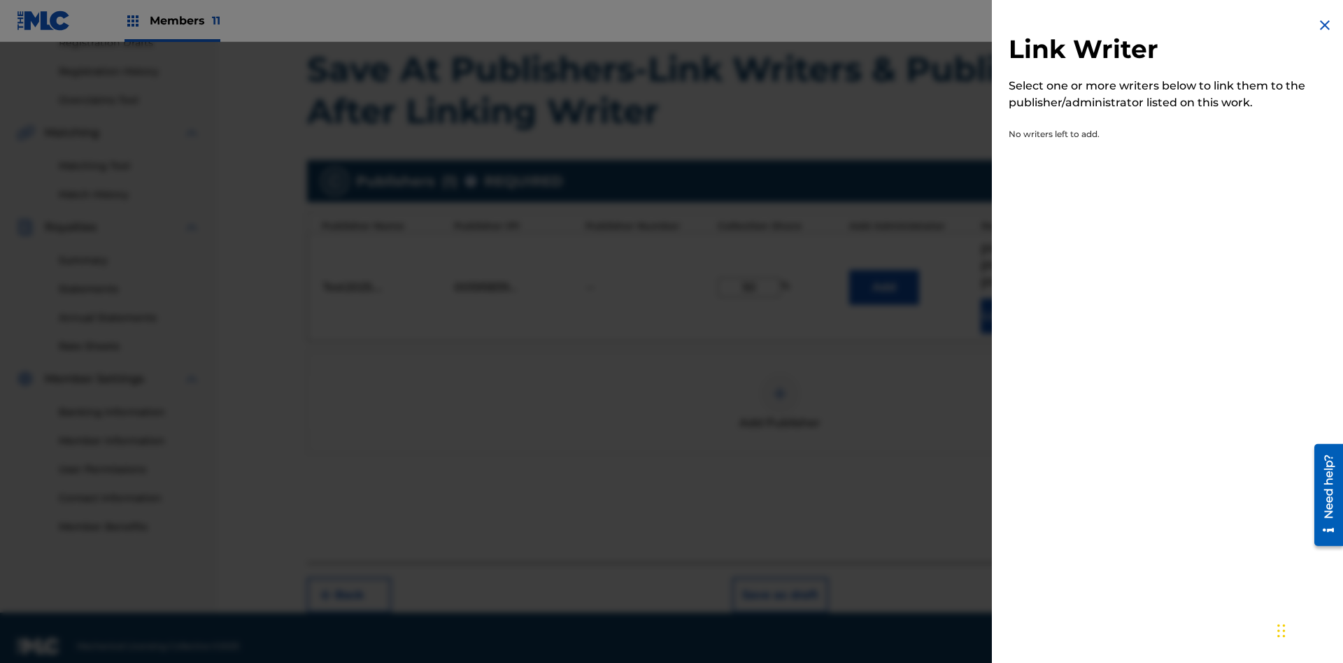
click at [1324, 25] on img at bounding box center [1324, 25] width 17 height 17
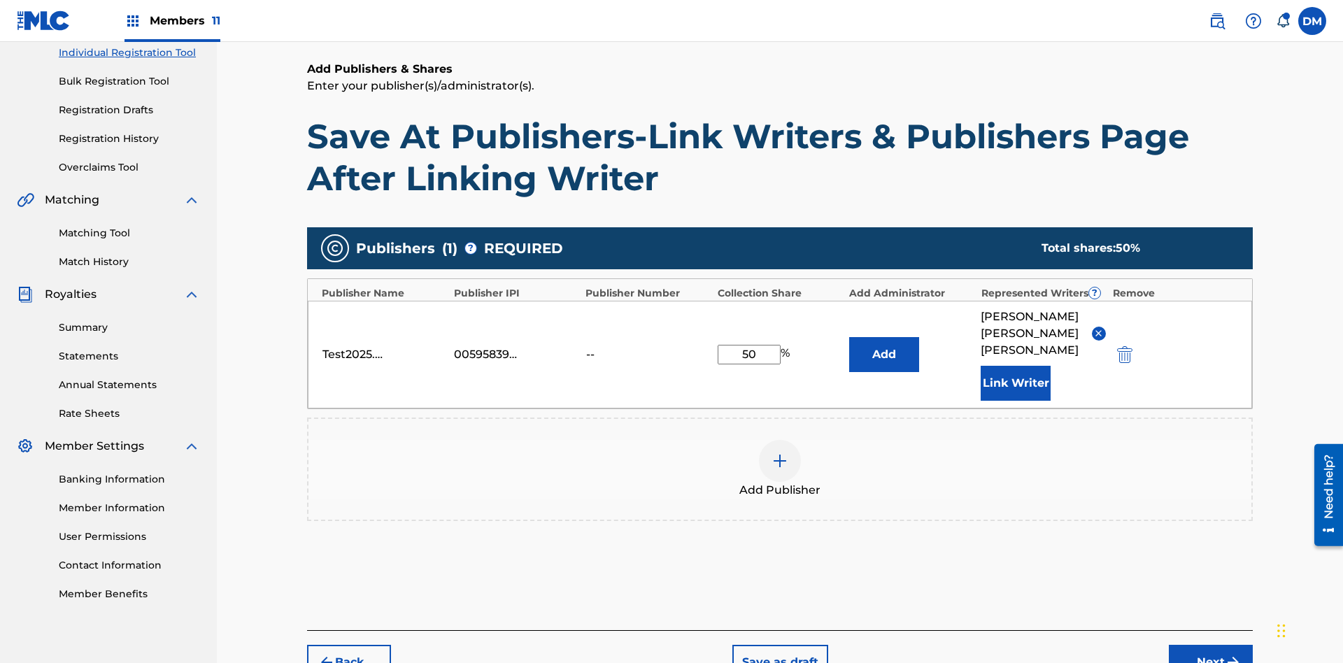
scroll to position [249, 0]
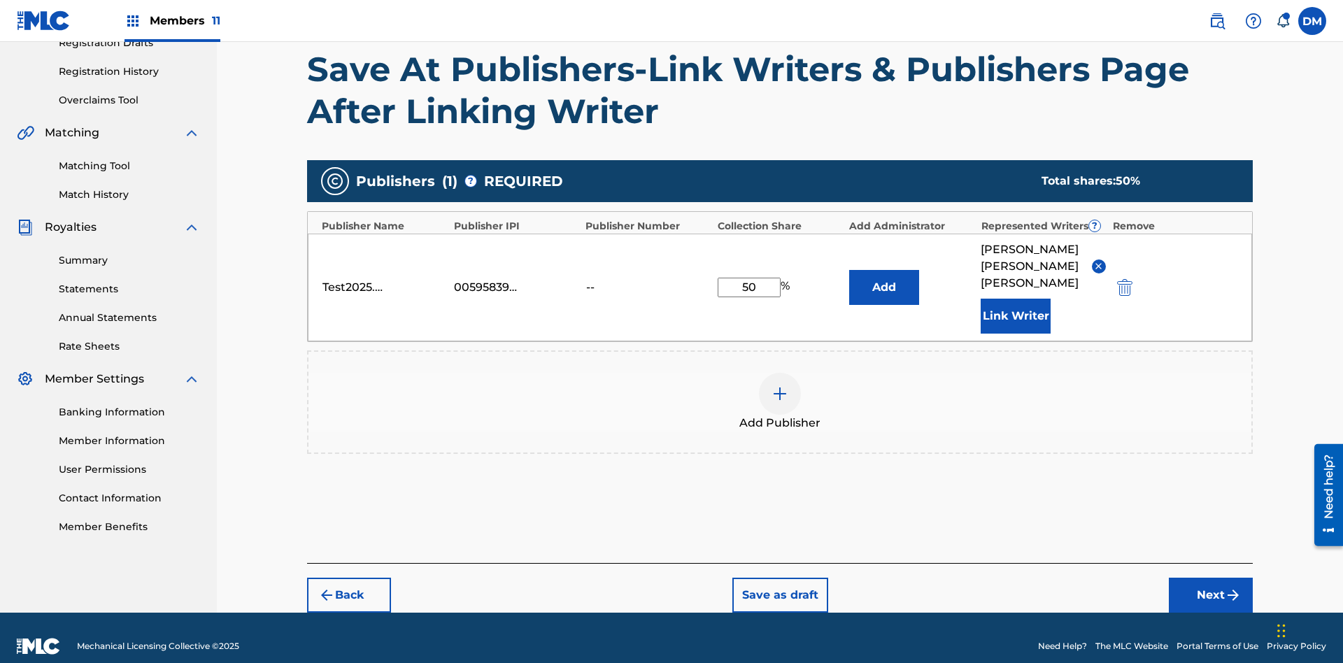
click at [884, 278] on button "Add" at bounding box center [884, 287] width 70 height 35
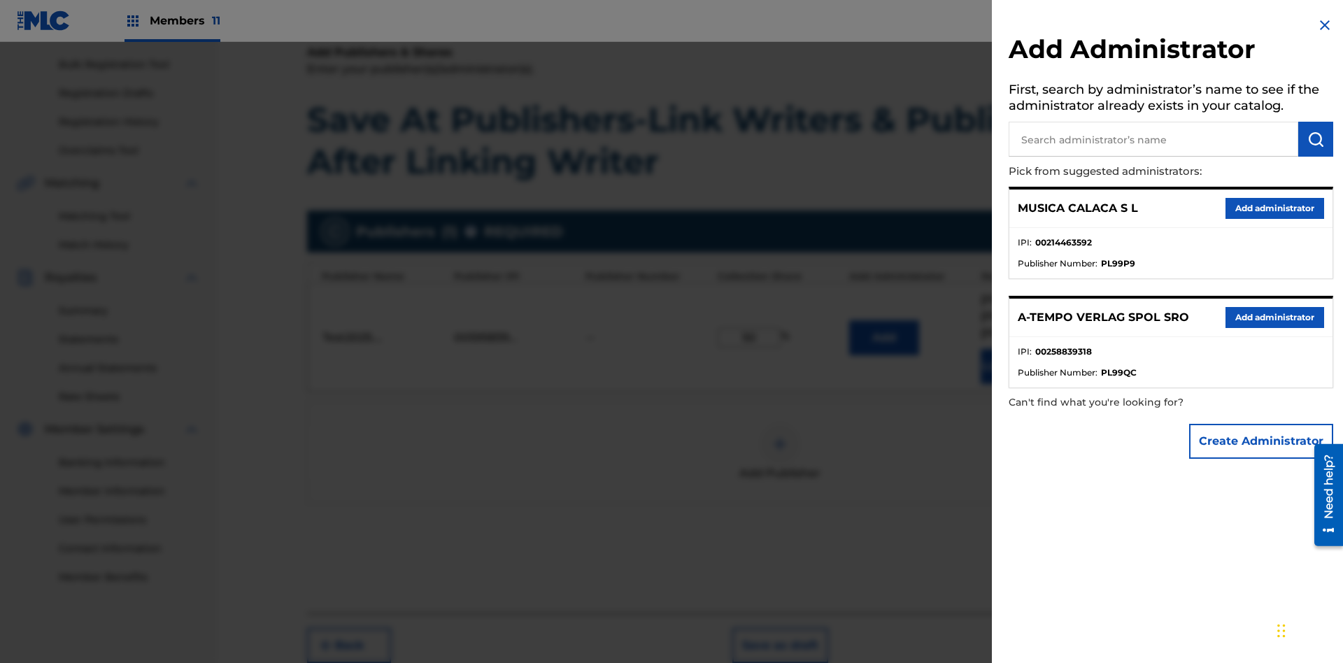
click at [1153, 139] on input "text" at bounding box center [1152, 139] width 289 height 35
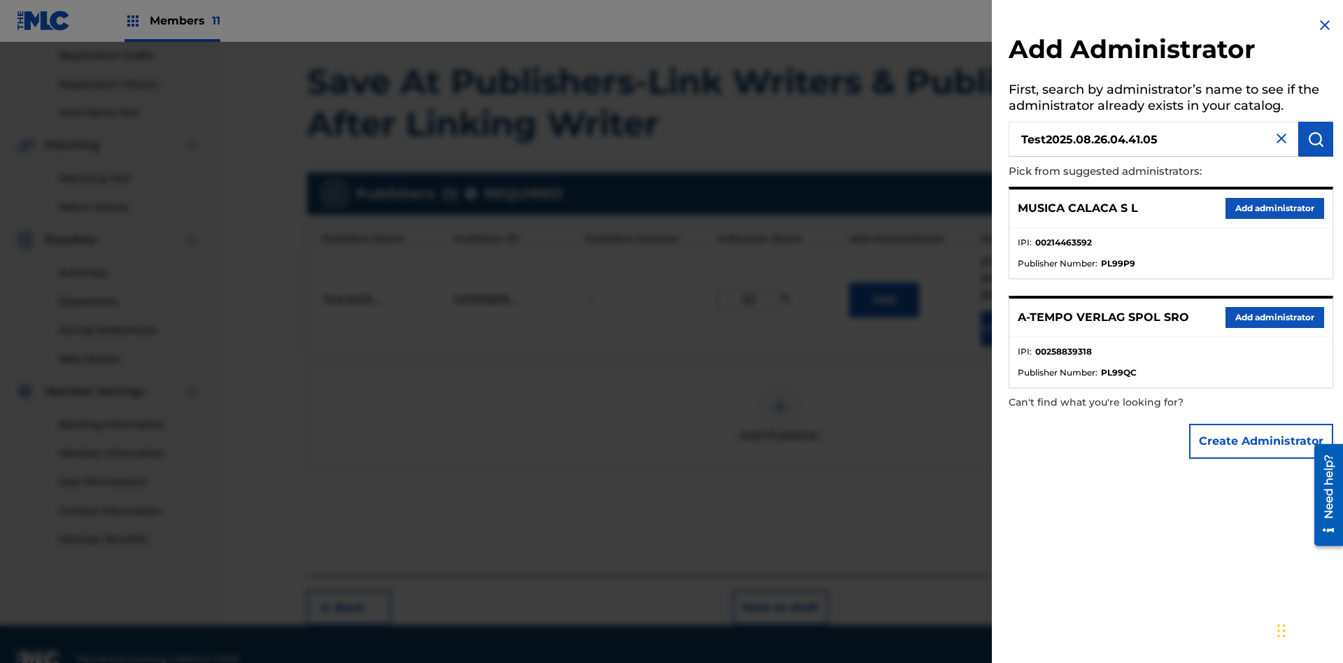
type input "Test2025.08.26.04.41.05"
click at [1315, 139] on img "submit" at bounding box center [1315, 139] width 17 height 17
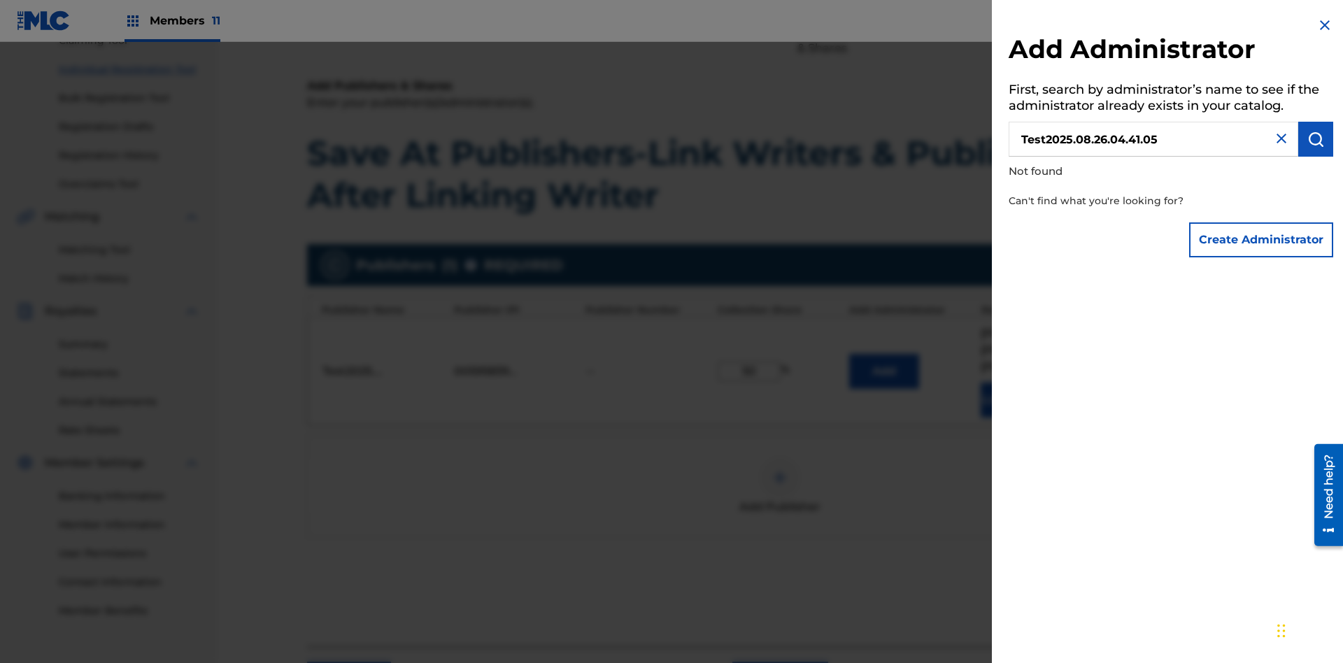
click at [1261, 239] on button "Create Administrator" at bounding box center [1261, 239] width 144 height 35
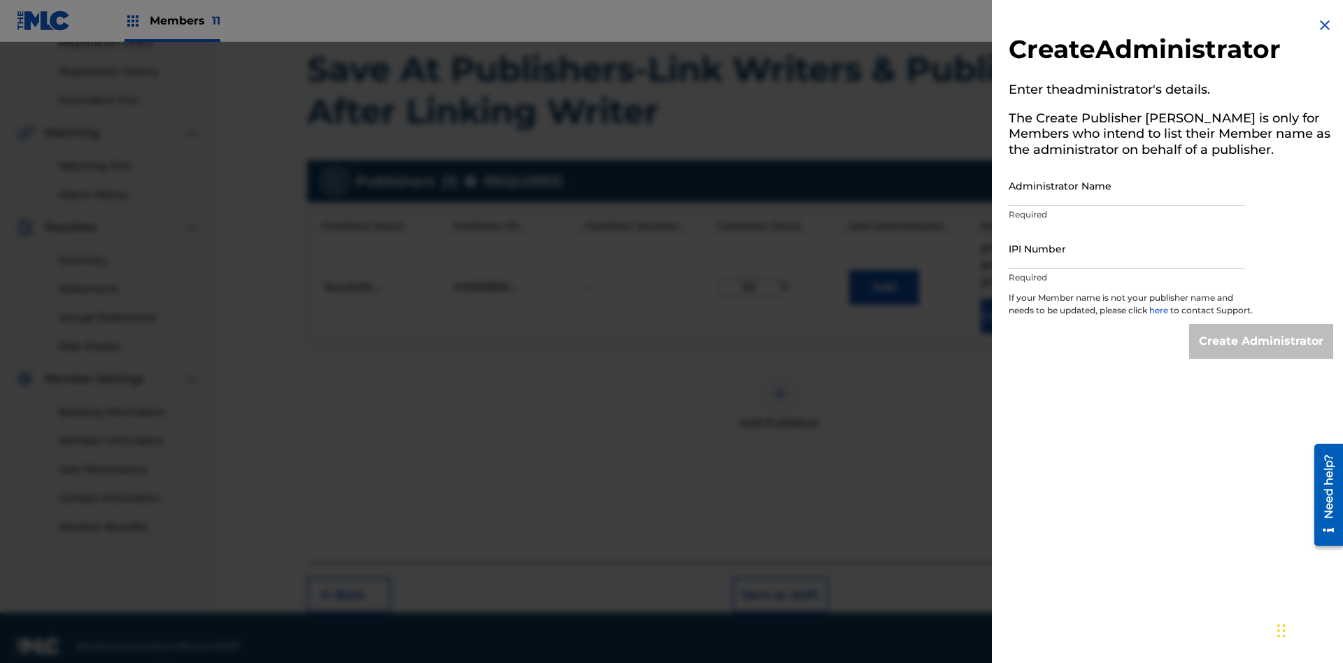
click at [1126, 185] on input "Administrator Name" at bounding box center [1126, 186] width 236 height 40
type input "Test2025.08.26.04.41.10"
click at [1126, 248] on input "IPI Number" at bounding box center [1126, 249] width 236 height 40
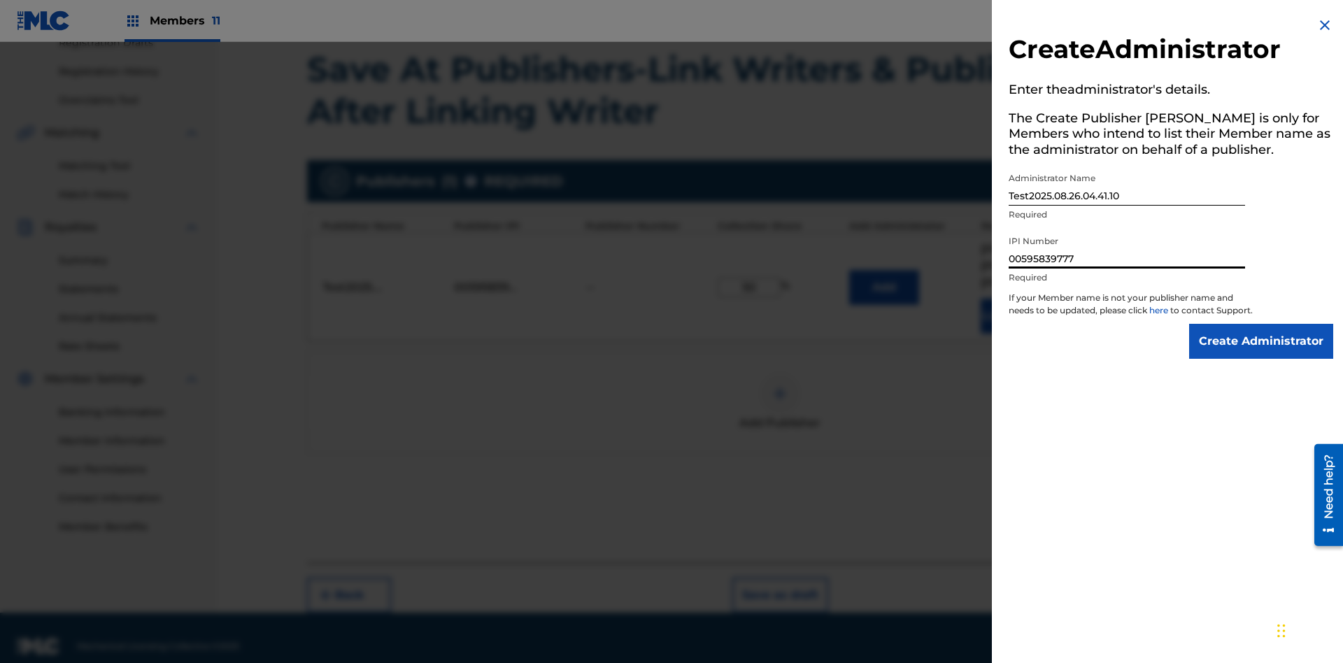
type input "00595839777"
click at [1261, 354] on input "Create Administrator" at bounding box center [1261, 341] width 144 height 35
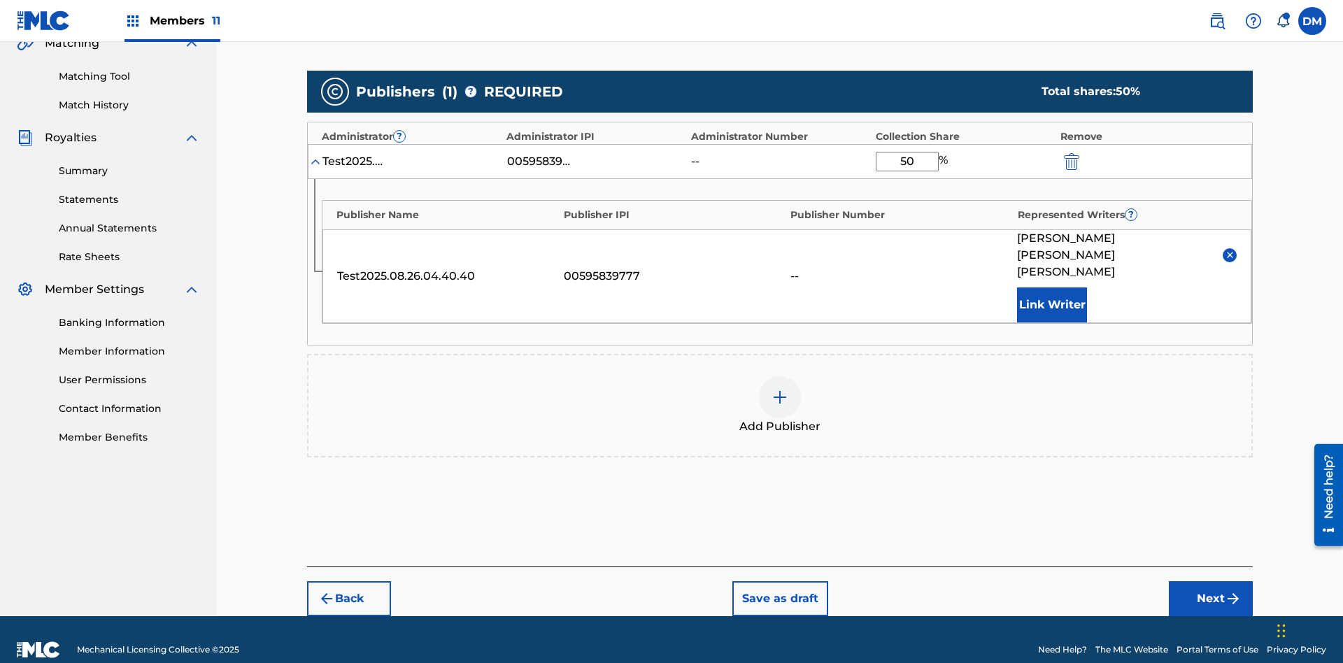
scroll to position [325, 0]
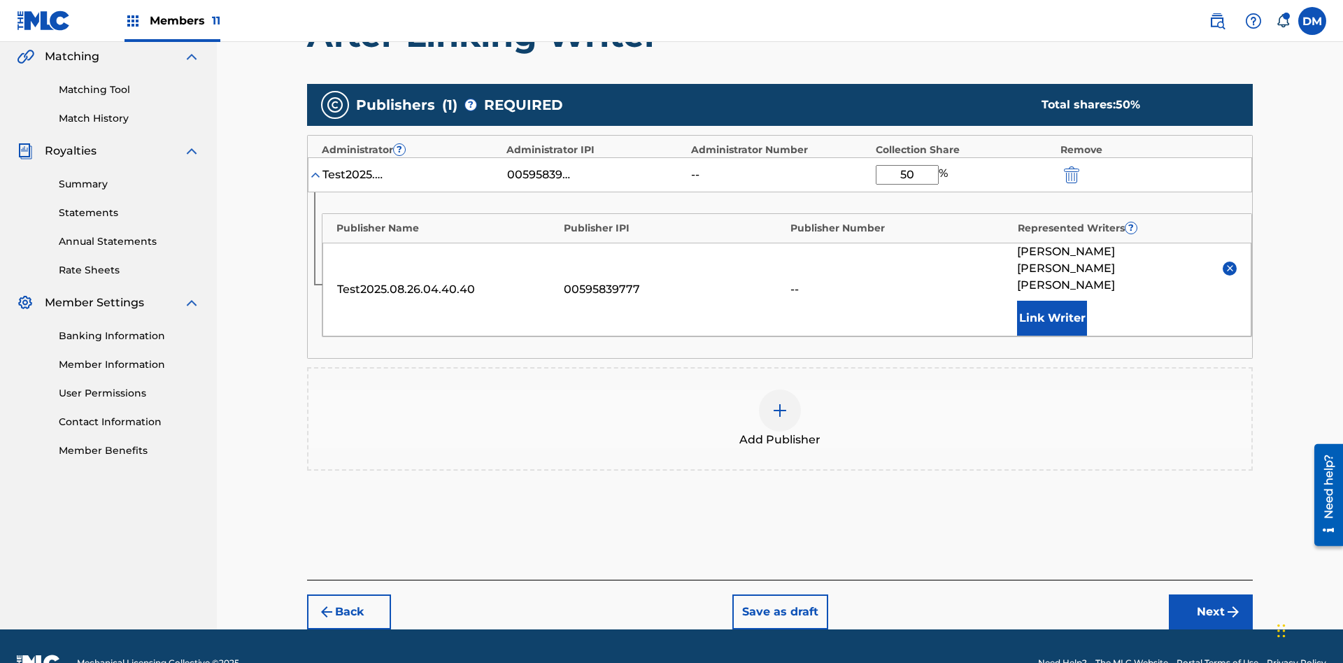
type input "50"
click at [779, 594] on button "Save as draft" at bounding box center [780, 611] width 96 height 35
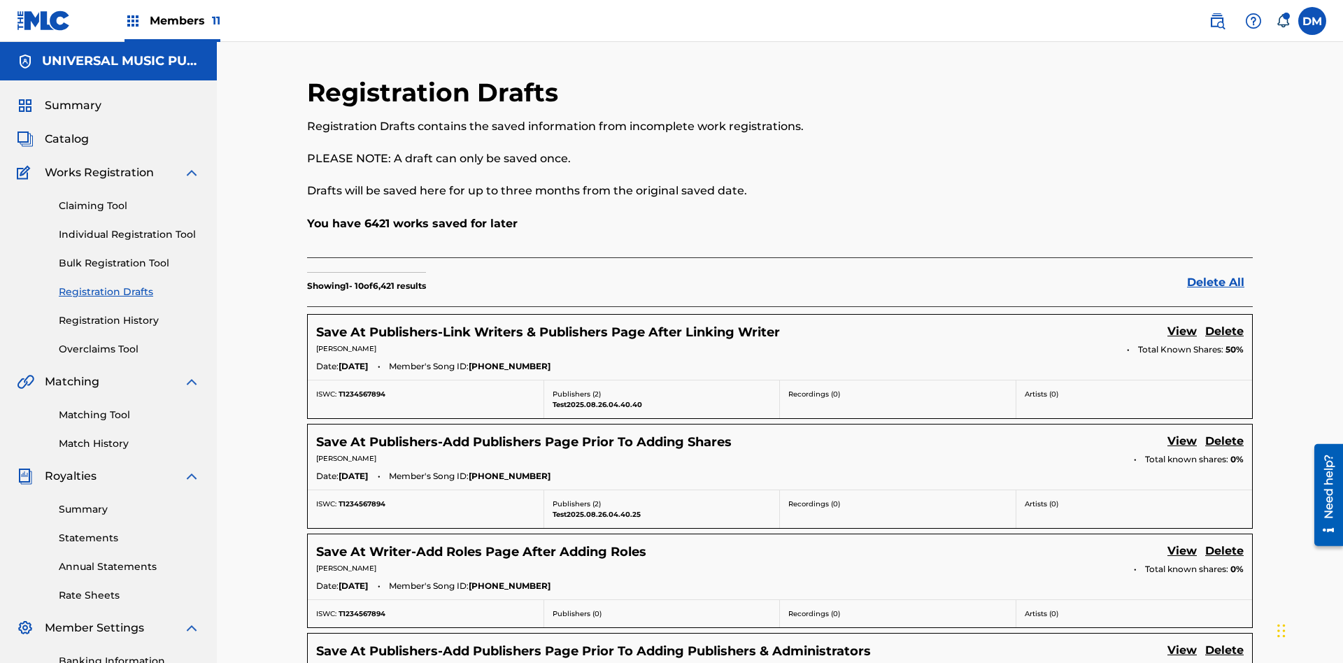
click at [1182, 323] on link "View" at bounding box center [1181, 332] width 29 height 19
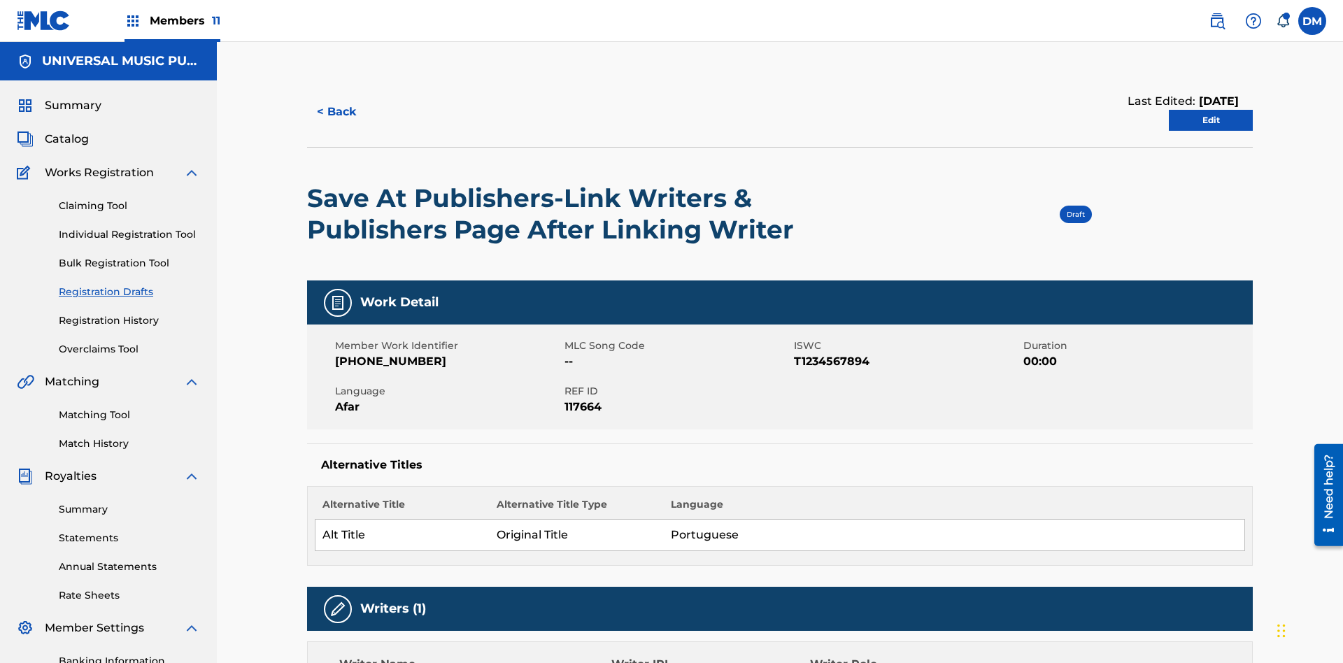
scroll to position [26, 0]
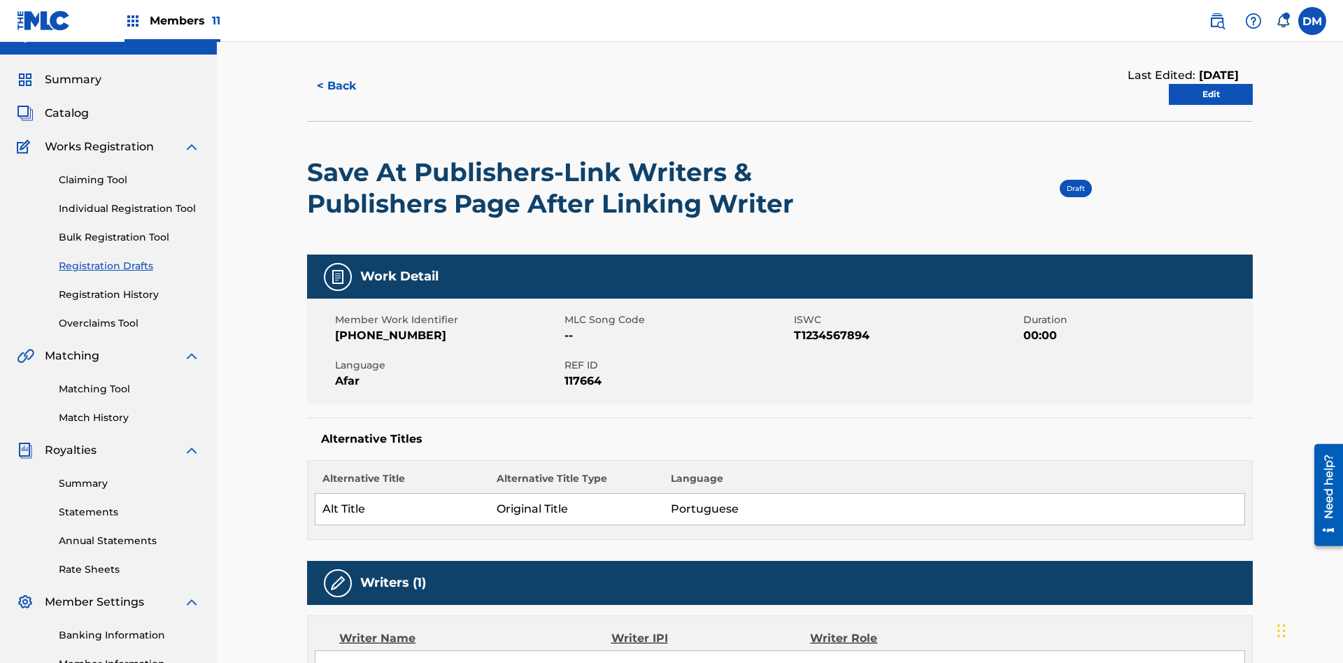
click at [1210, 94] on link "Edit" at bounding box center [1210, 94] width 84 height 21
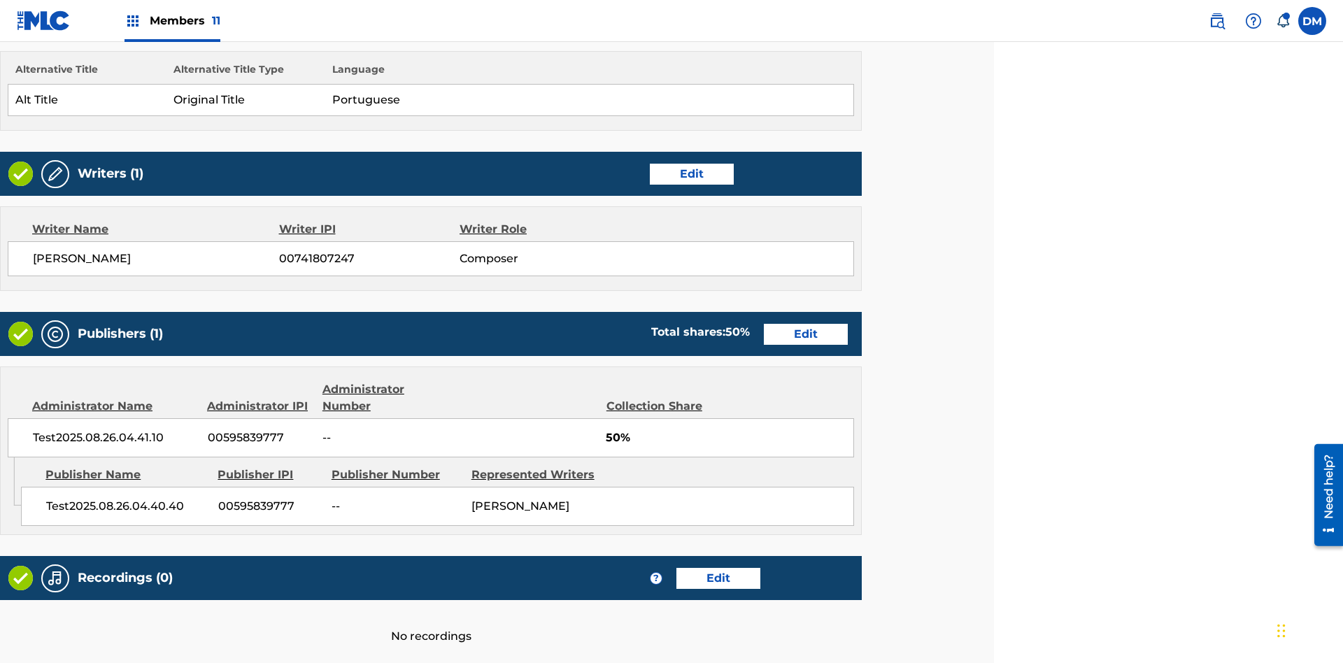
scroll to position [538, 349]
